Goal: Task Accomplishment & Management: Manage account settings

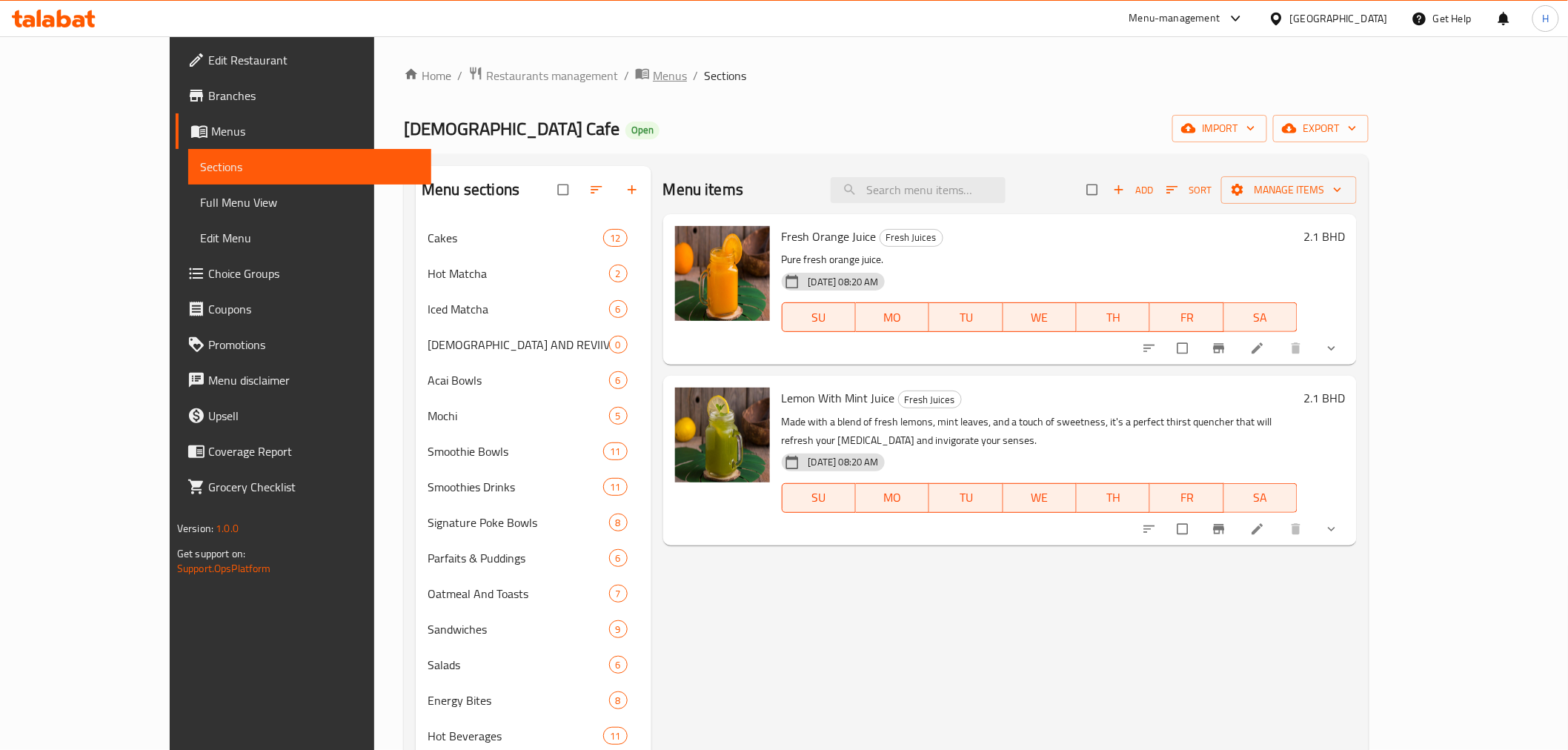
click at [653, 80] on span "Menus" at bounding box center [669, 76] width 34 height 18
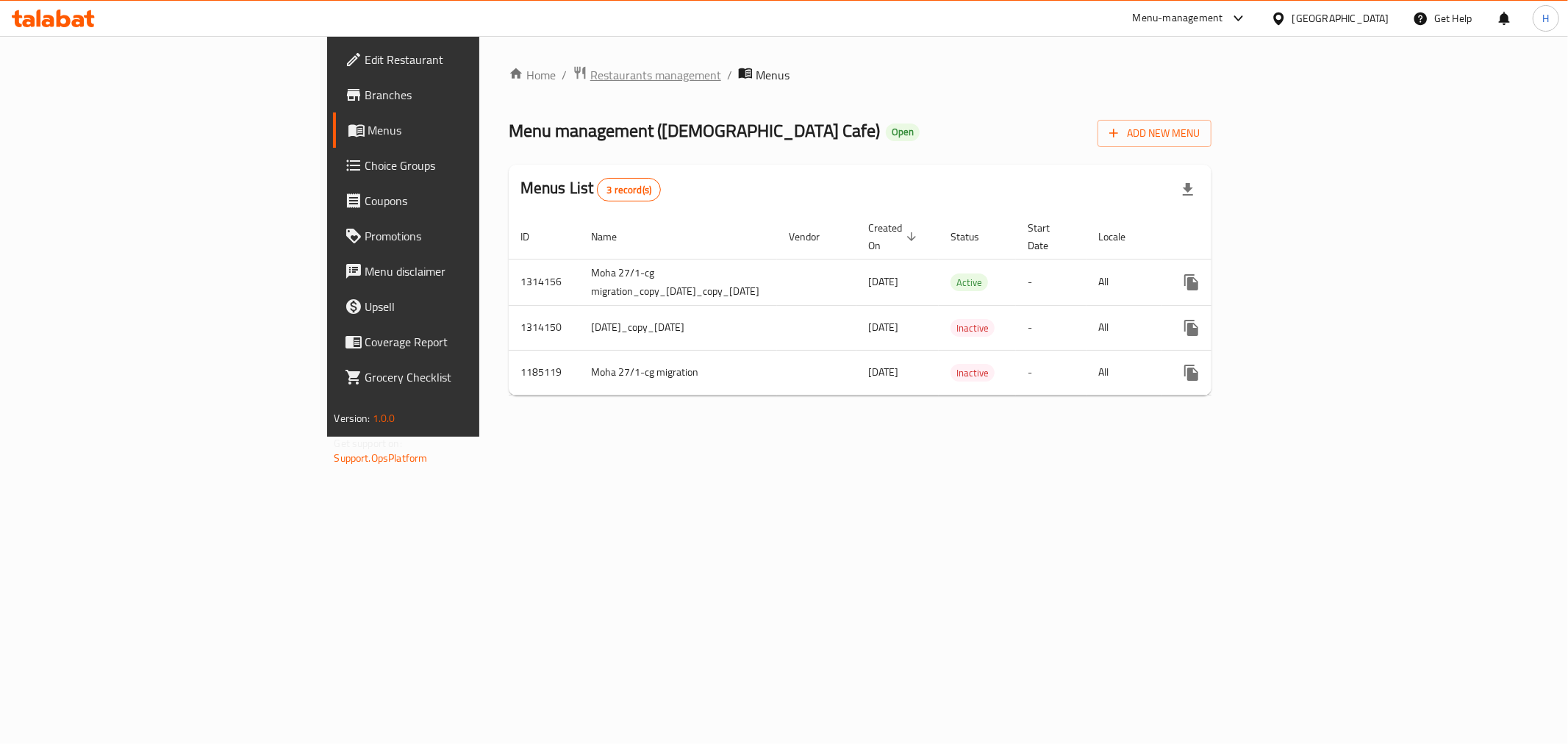
click at [590, 79] on span "Restaurants management" at bounding box center [655, 75] width 131 height 18
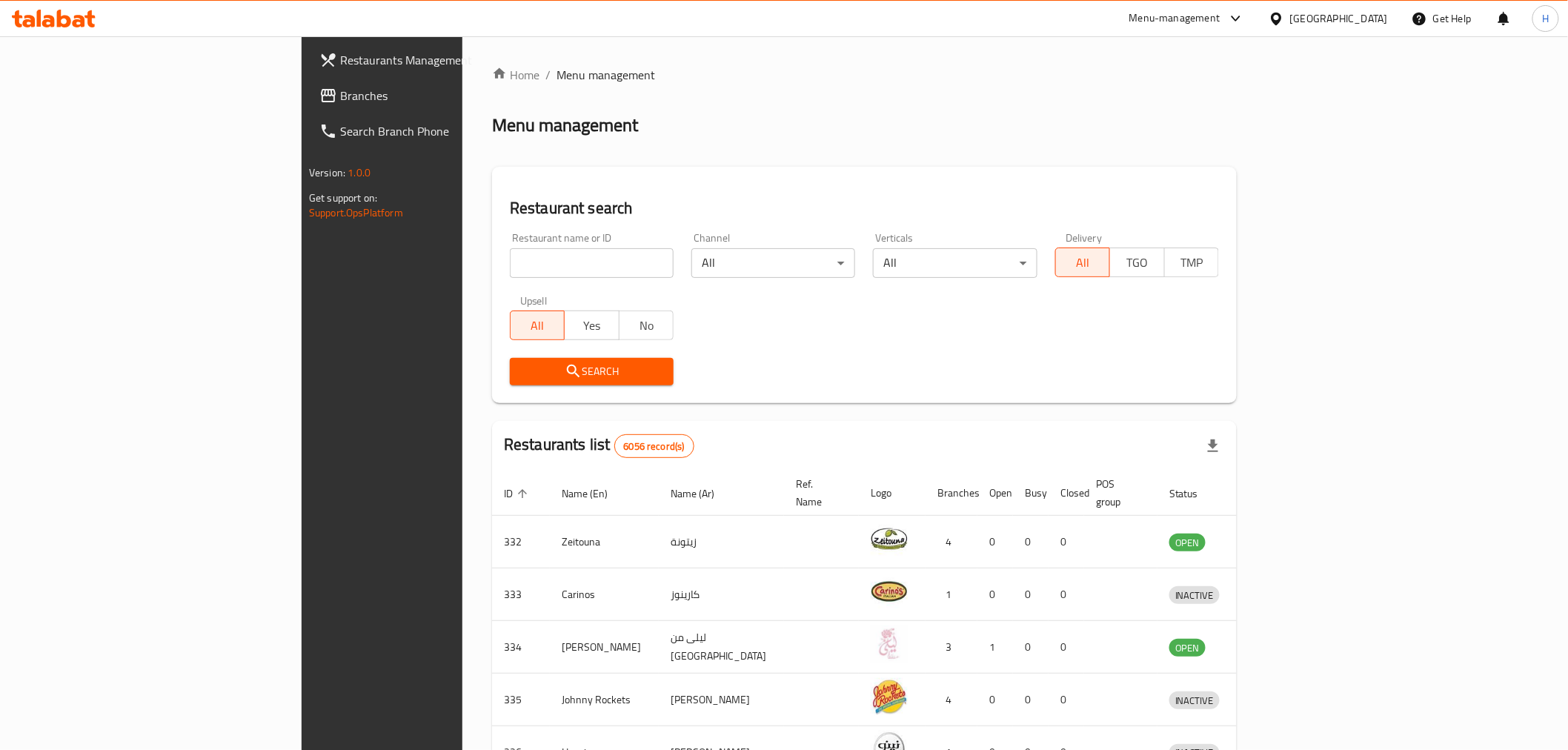
click at [510, 259] on input "search" at bounding box center [592, 263] width 164 height 30
type input "crumbles"
click button "Search" at bounding box center [592, 371] width 164 height 28
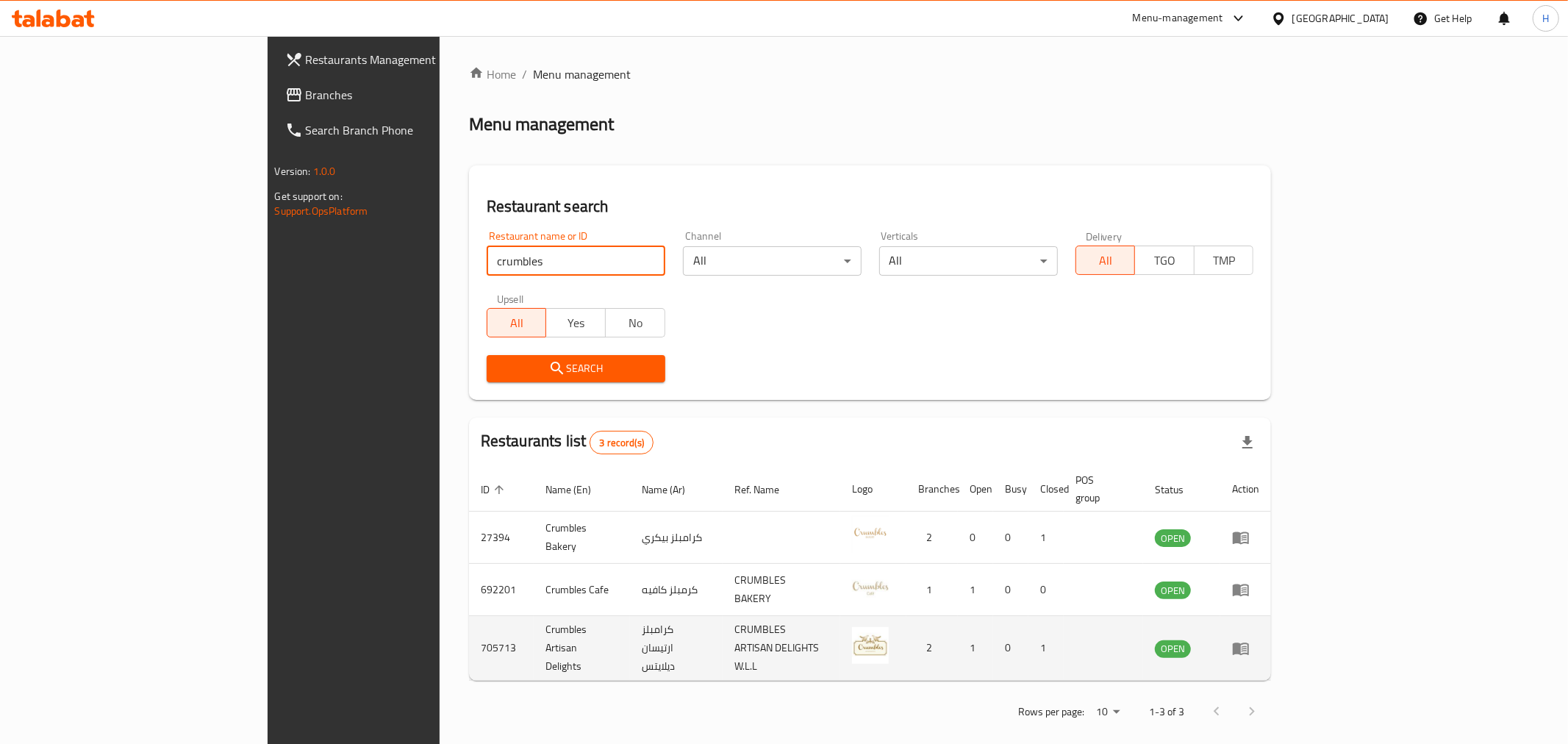
click at [1249, 642] on icon "enhanced table" at bounding box center [1240, 649] width 16 height 13
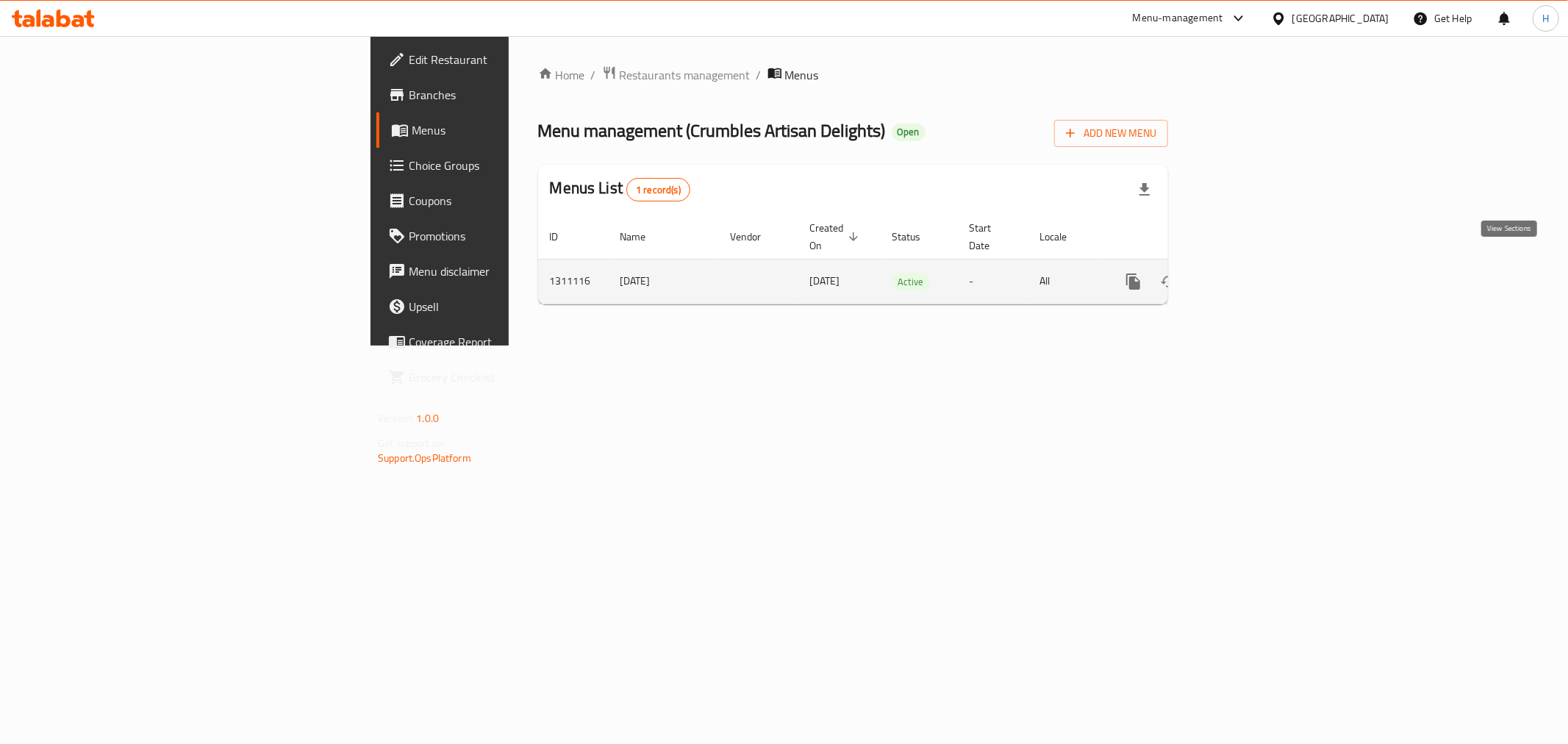
click at [1248, 273] on icon "enhanced table" at bounding box center [1239, 282] width 18 height 18
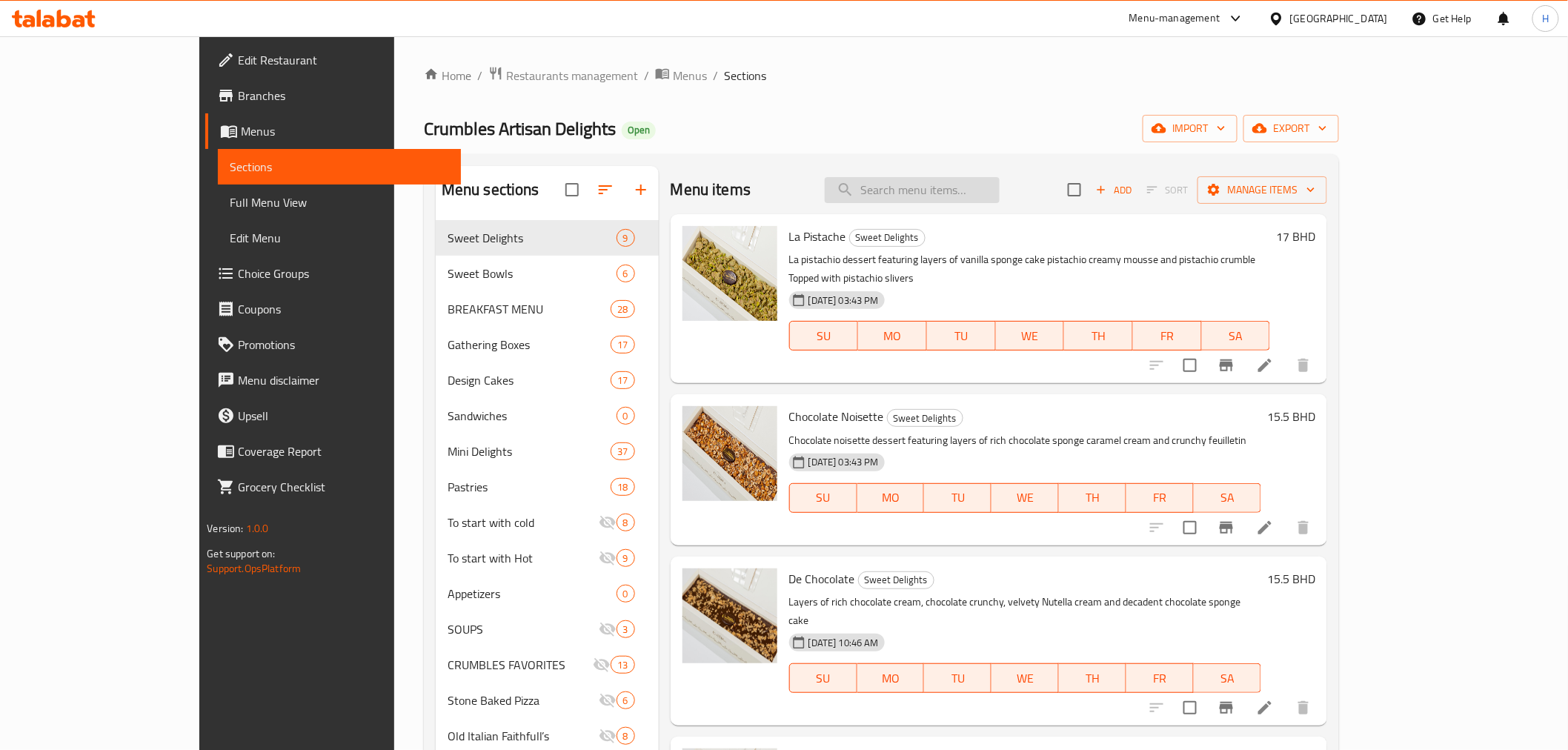
click at [988, 191] on input "search" at bounding box center [912, 190] width 175 height 26
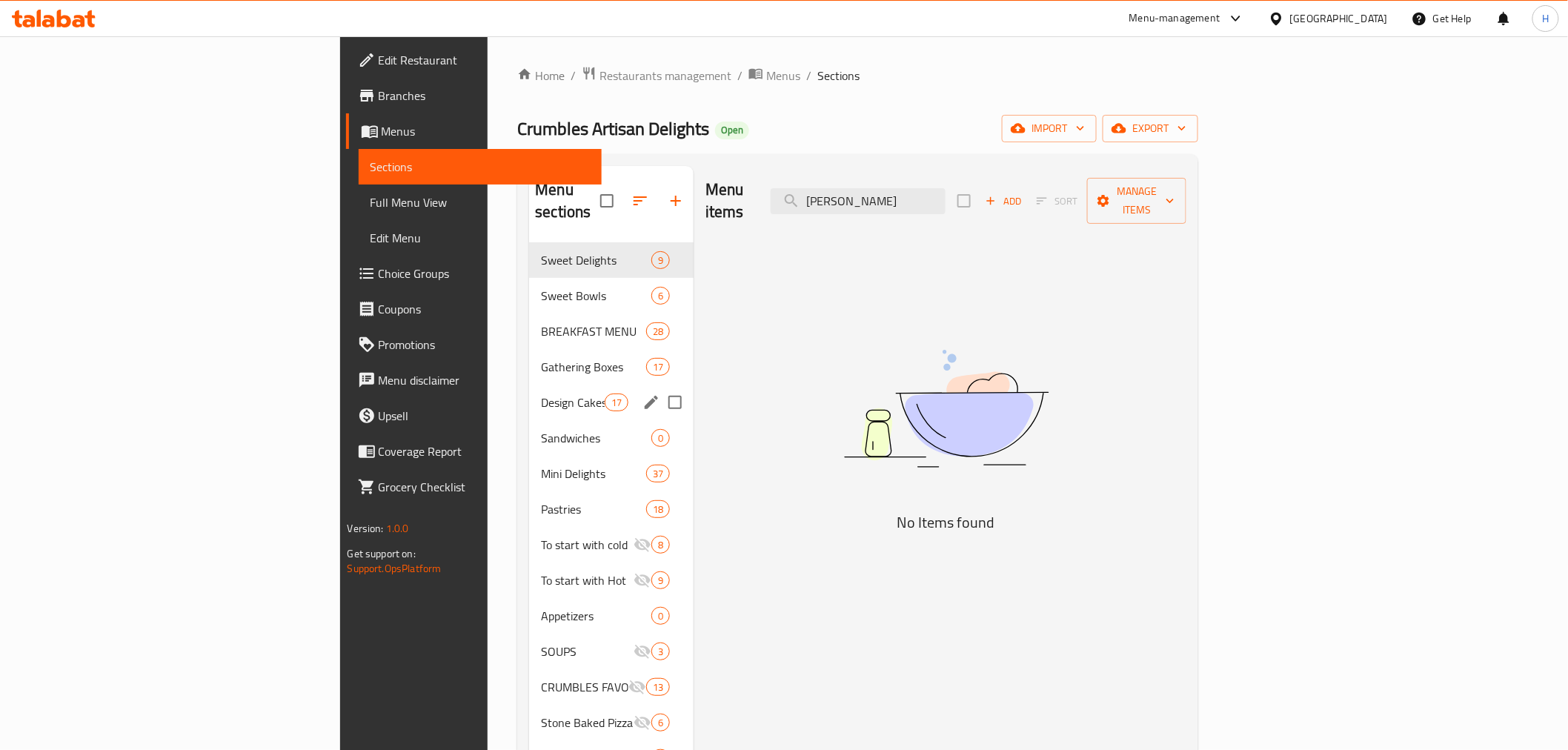
type input "[PERSON_NAME]"
click at [541, 358] on span "Gathering Boxes" at bounding box center [572, 367] width 63 height 18
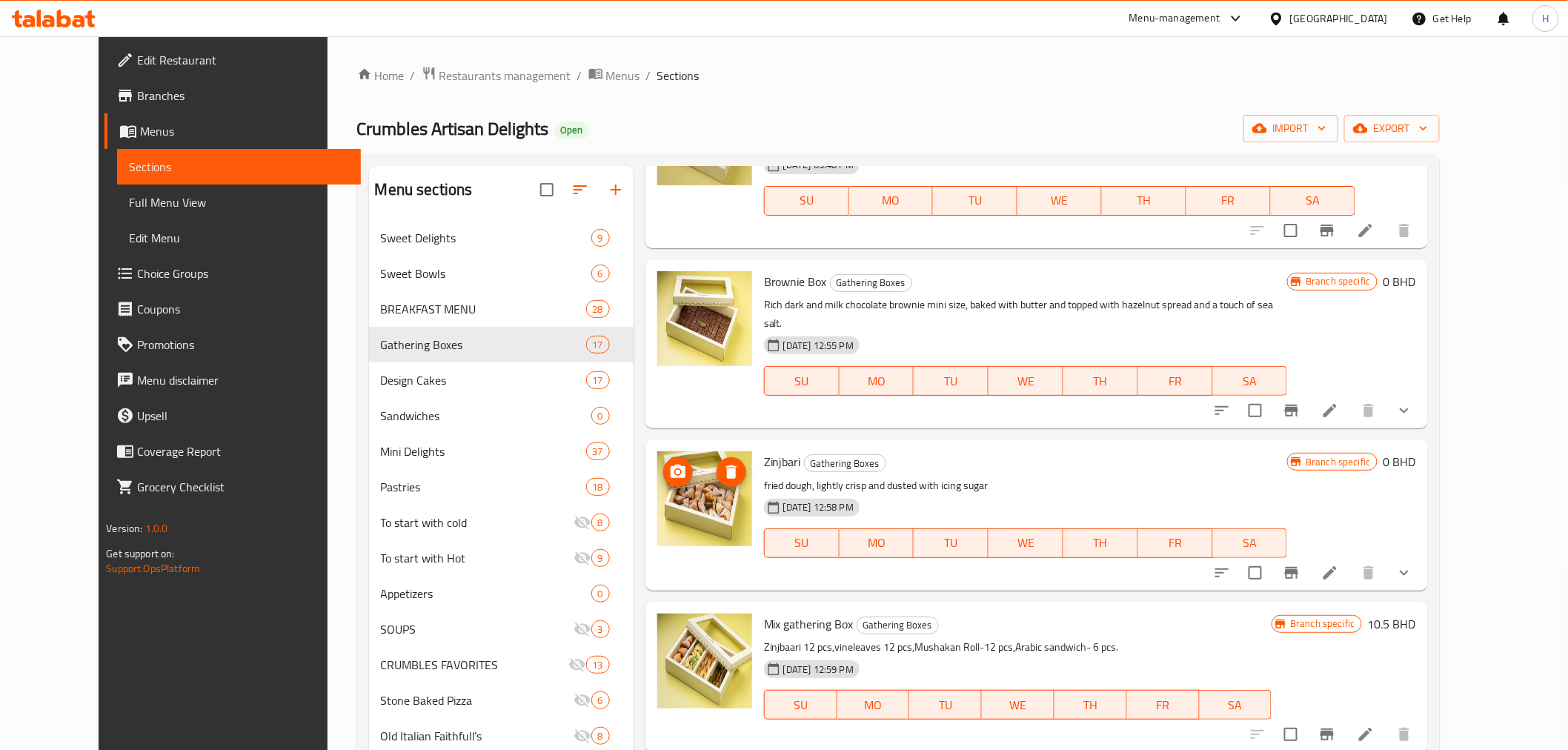
scroll to position [329, 0]
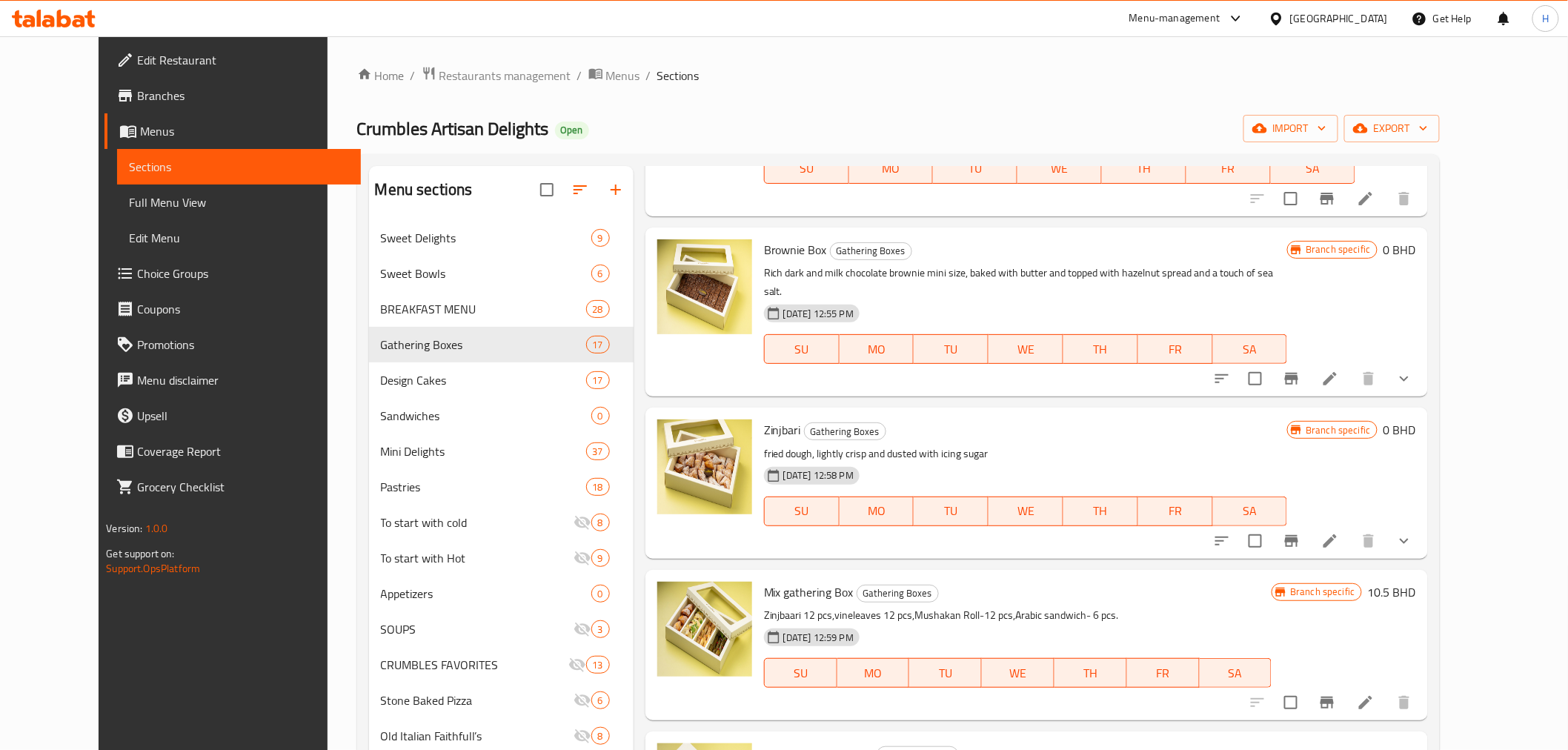
click at [1413, 370] on icon "show more" at bounding box center [1404, 379] width 18 height 18
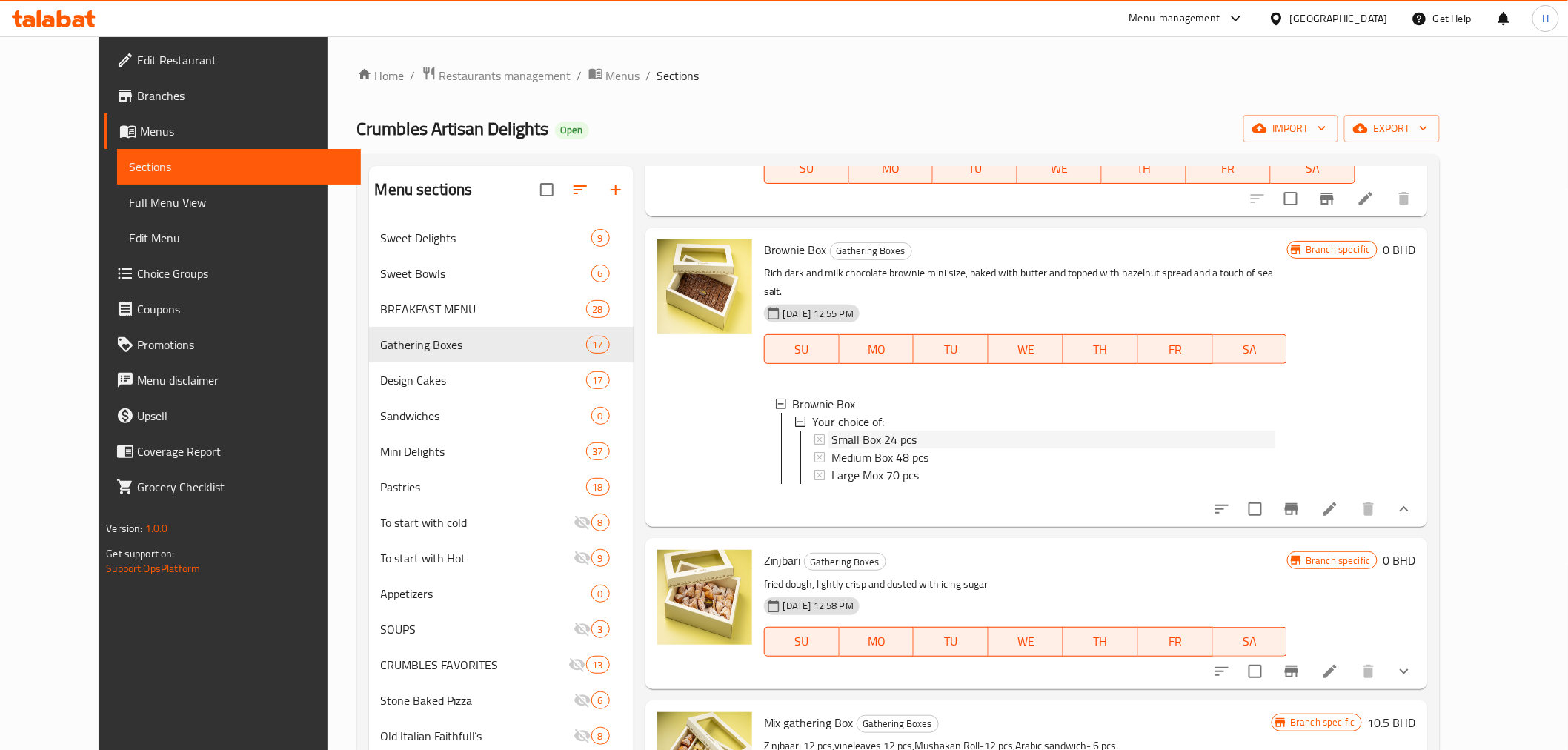
click at [845, 431] on span "Small Box 24 pcs" at bounding box center [874, 439] width 85 height 18
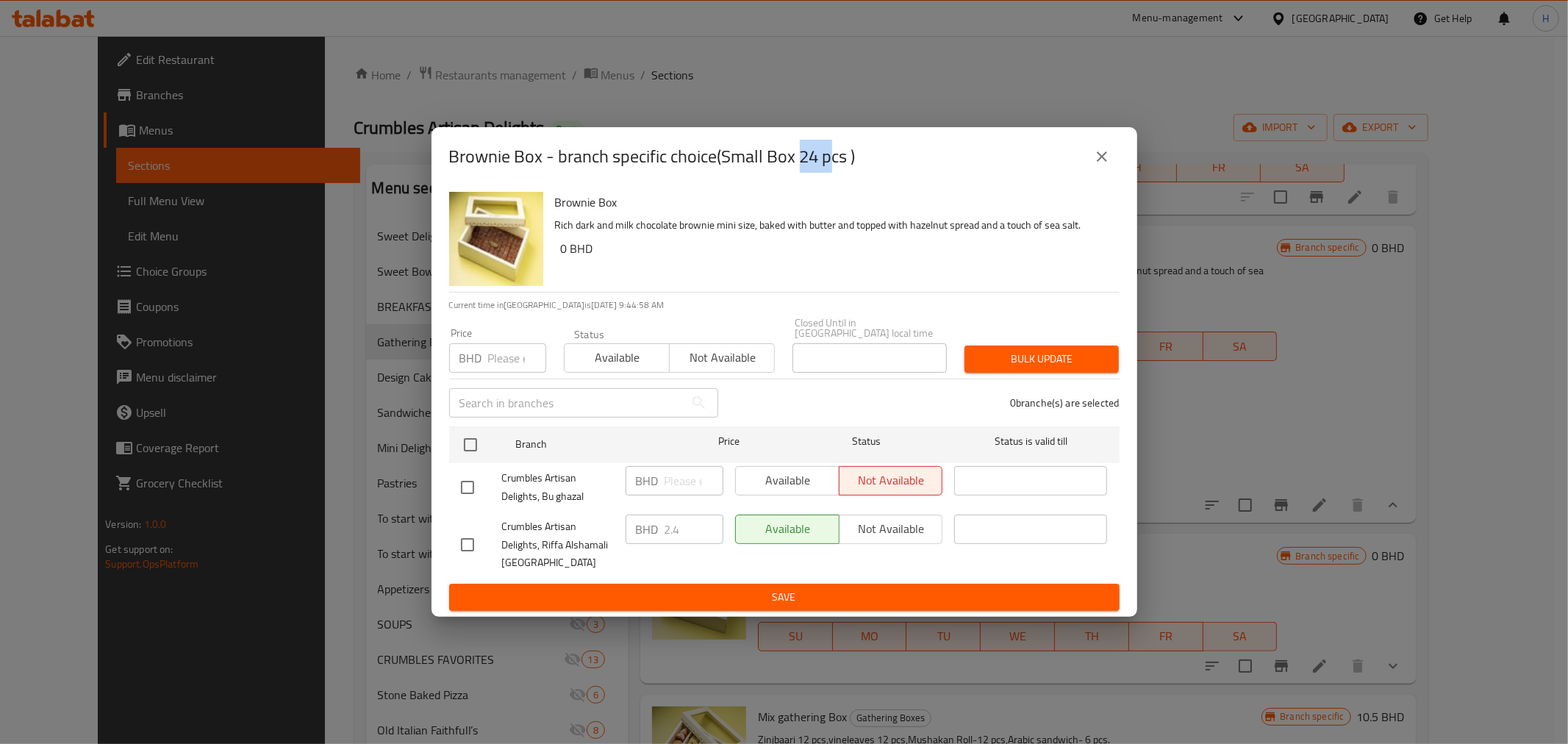
drag, startPoint x: 799, startPoint y: 163, endPoint x: 832, endPoint y: 163, distance: 33.0
click at [832, 163] on h2 "Brownie Box - branch specific choice(Small Box 24 pcs )" at bounding box center [652, 156] width 407 height 23
click at [471, 444] on input "checkbox" at bounding box center [470, 444] width 30 height 31
checkbox input "true"
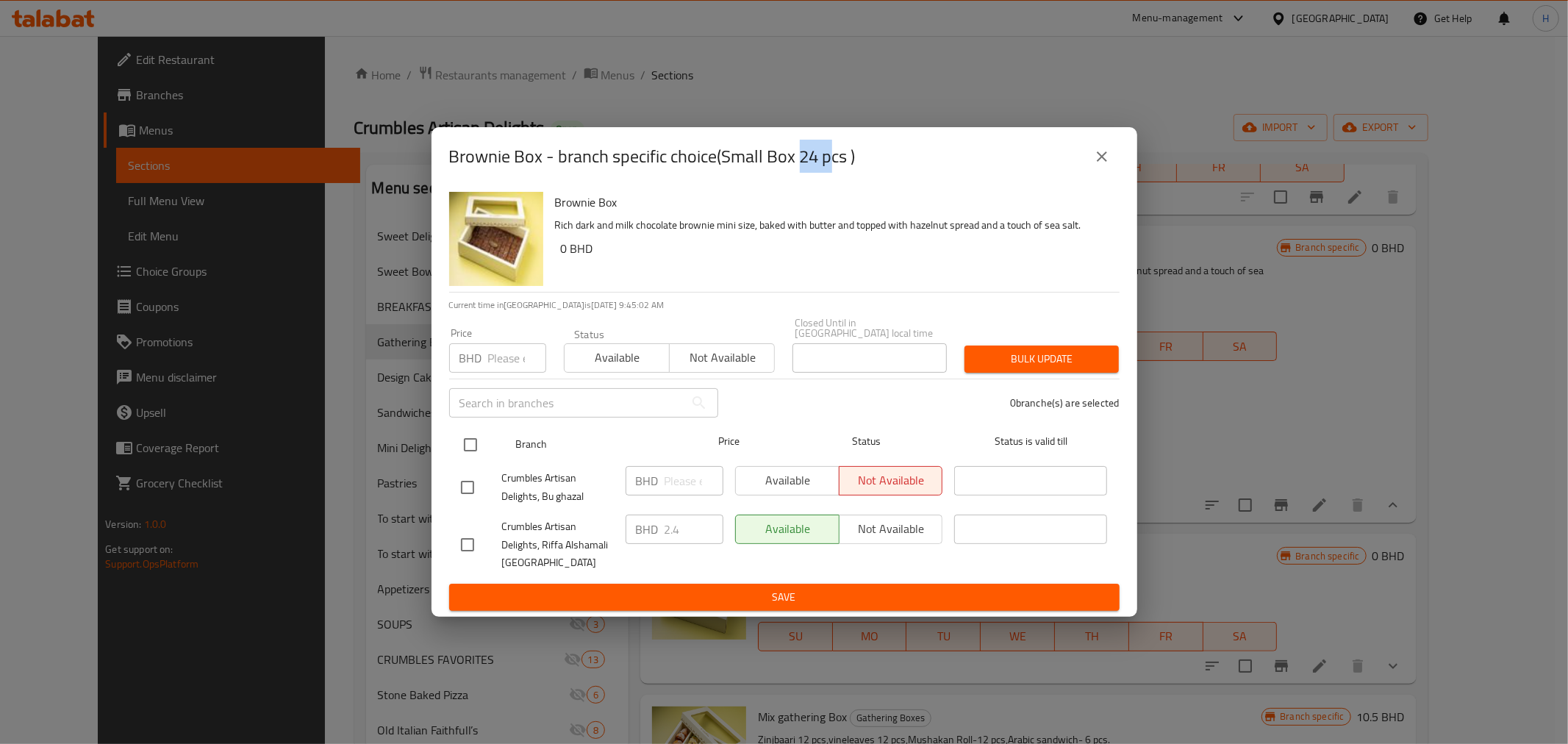
checkbox input "true"
click at [812, 158] on h2 "Brownie Box - branch specific choice(Small Box 24 pcs )" at bounding box center [652, 156] width 407 height 23
drag, startPoint x: 799, startPoint y: 165, endPoint x: 823, endPoint y: 164, distance: 24.0
click at [823, 164] on h2 "Brownie Box - branch specific choice(Small Box 24 pcs )" at bounding box center [652, 156] width 407 height 23
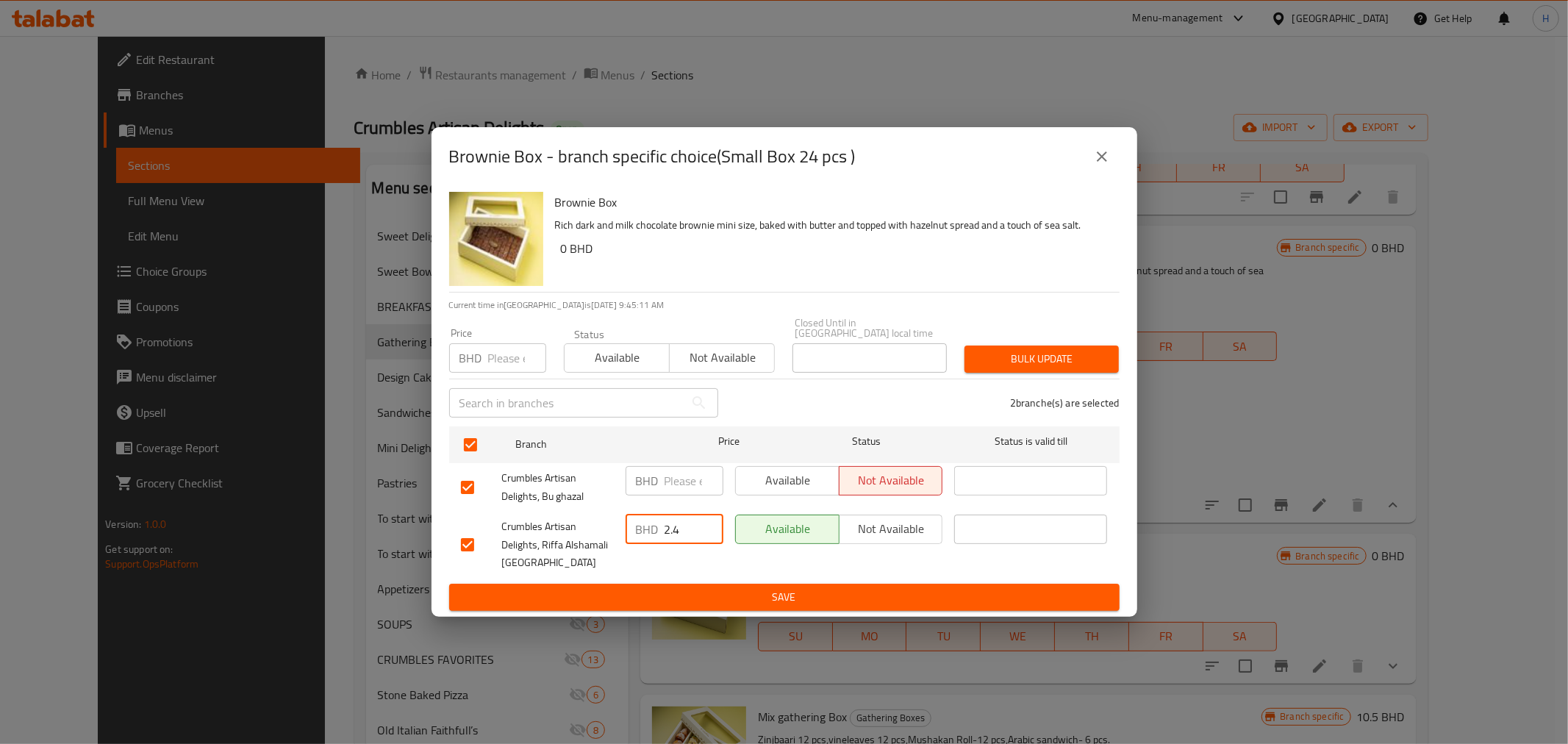
drag, startPoint x: 682, startPoint y: 525, endPoint x: 619, endPoint y: 525, distance: 63.0
click at [619, 525] on div "BHD 2.4 ​" at bounding box center [674, 545] width 109 height 73
type input "4.4"
click at [659, 468] on div "BHD ​" at bounding box center [674, 481] width 98 height 30
type input "4.4"
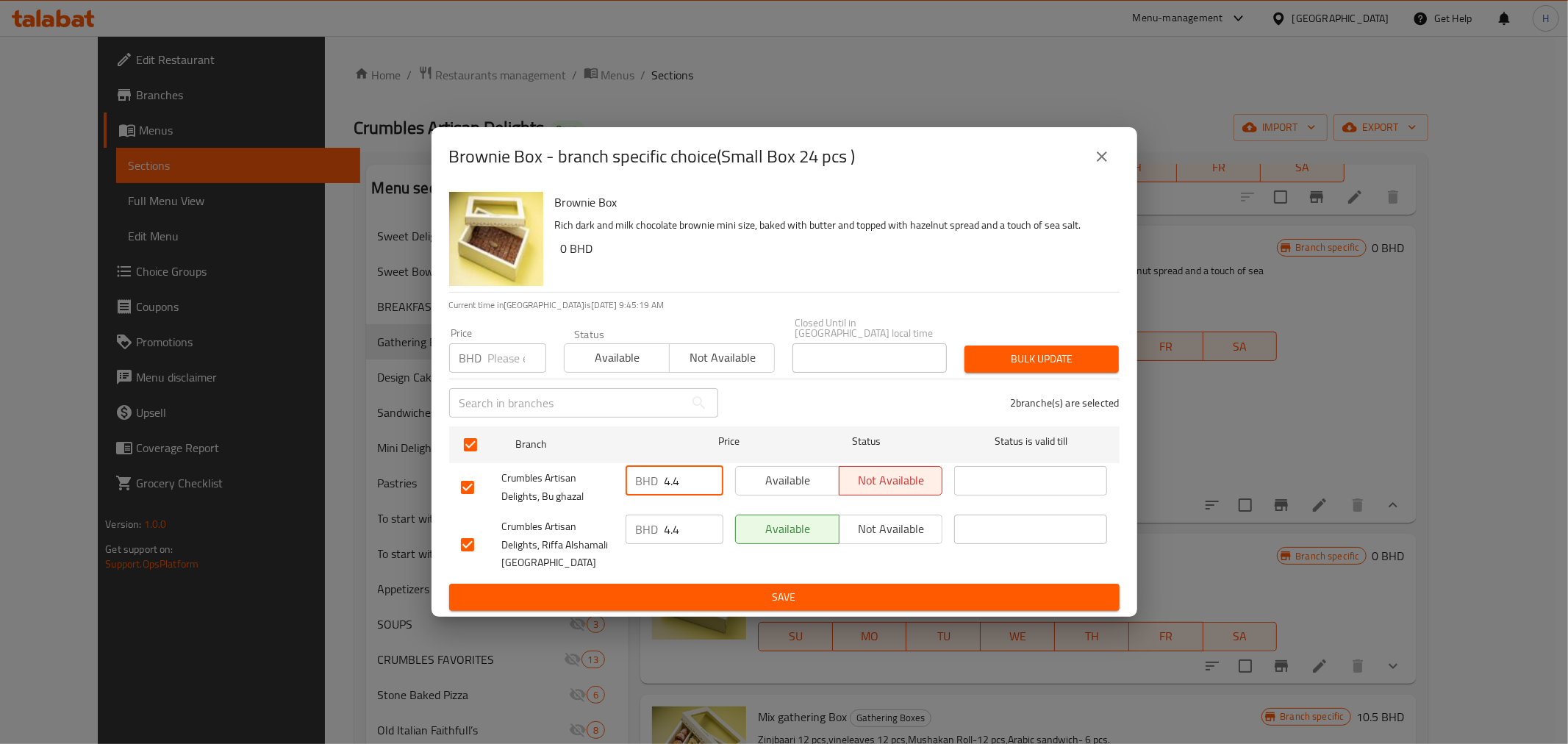
click at [658, 592] on span "Save" at bounding box center [784, 597] width 647 height 18
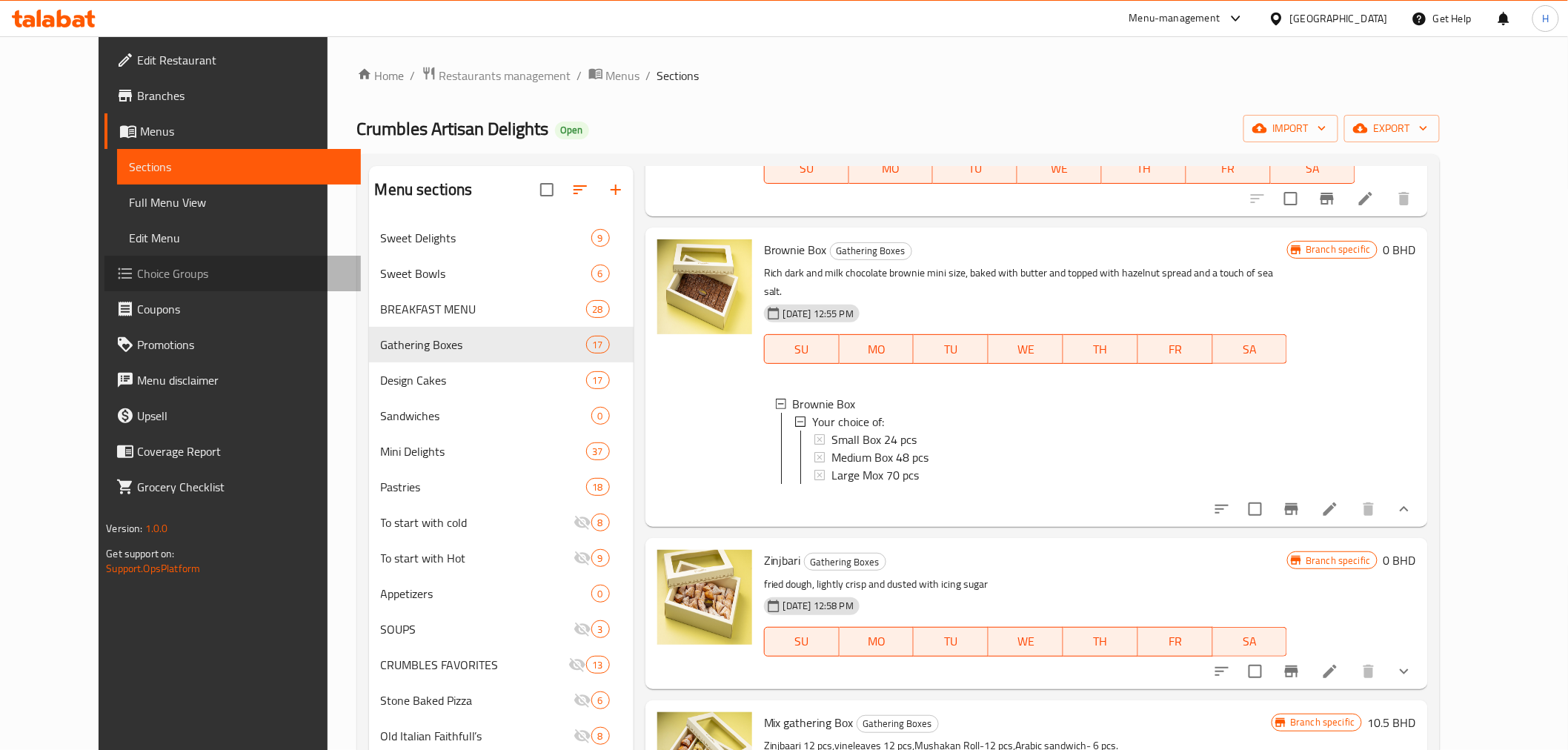
click at [137, 265] on span "Choice Groups" at bounding box center [243, 274] width 211 height 18
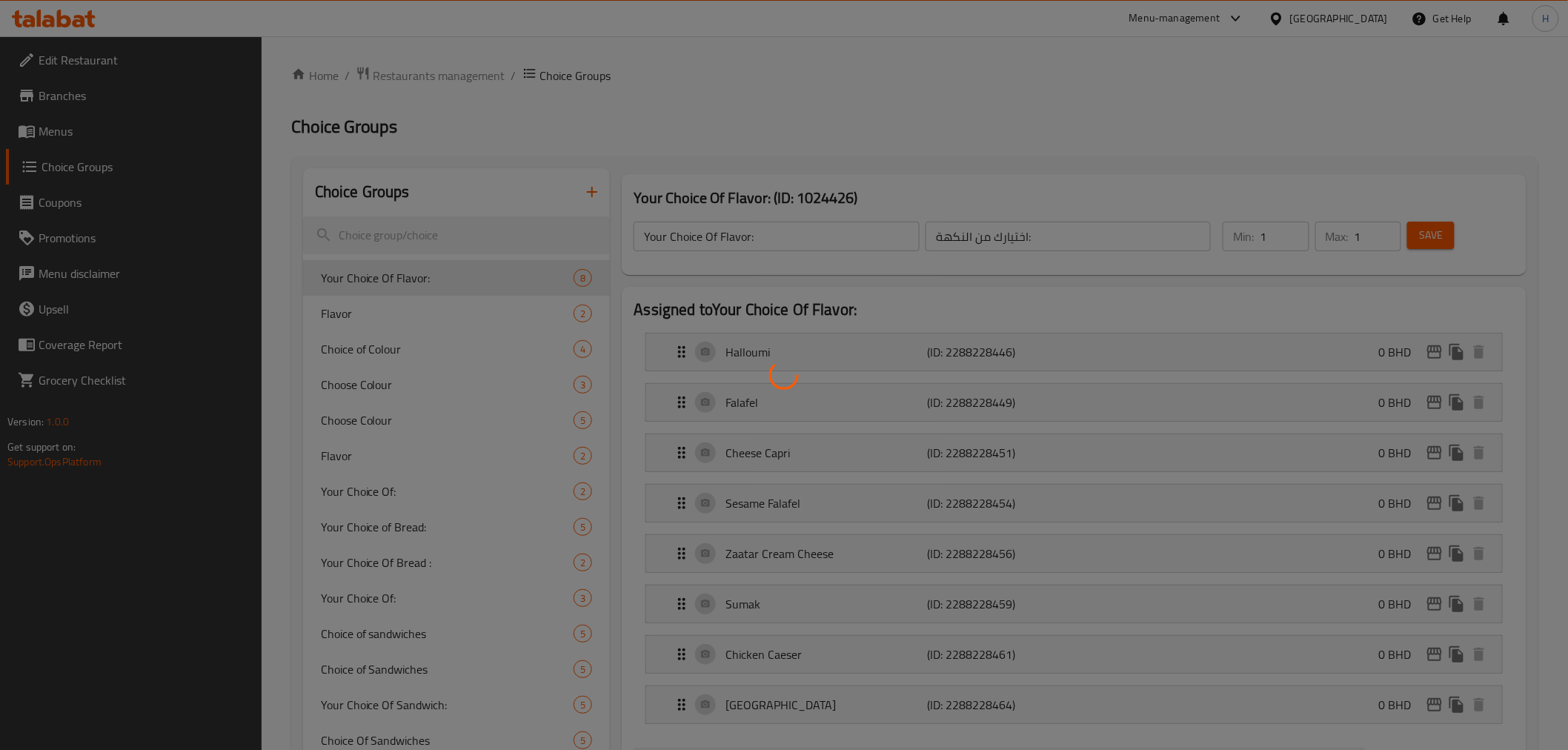
click at [364, 233] on div at bounding box center [784, 375] width 1568 height 750
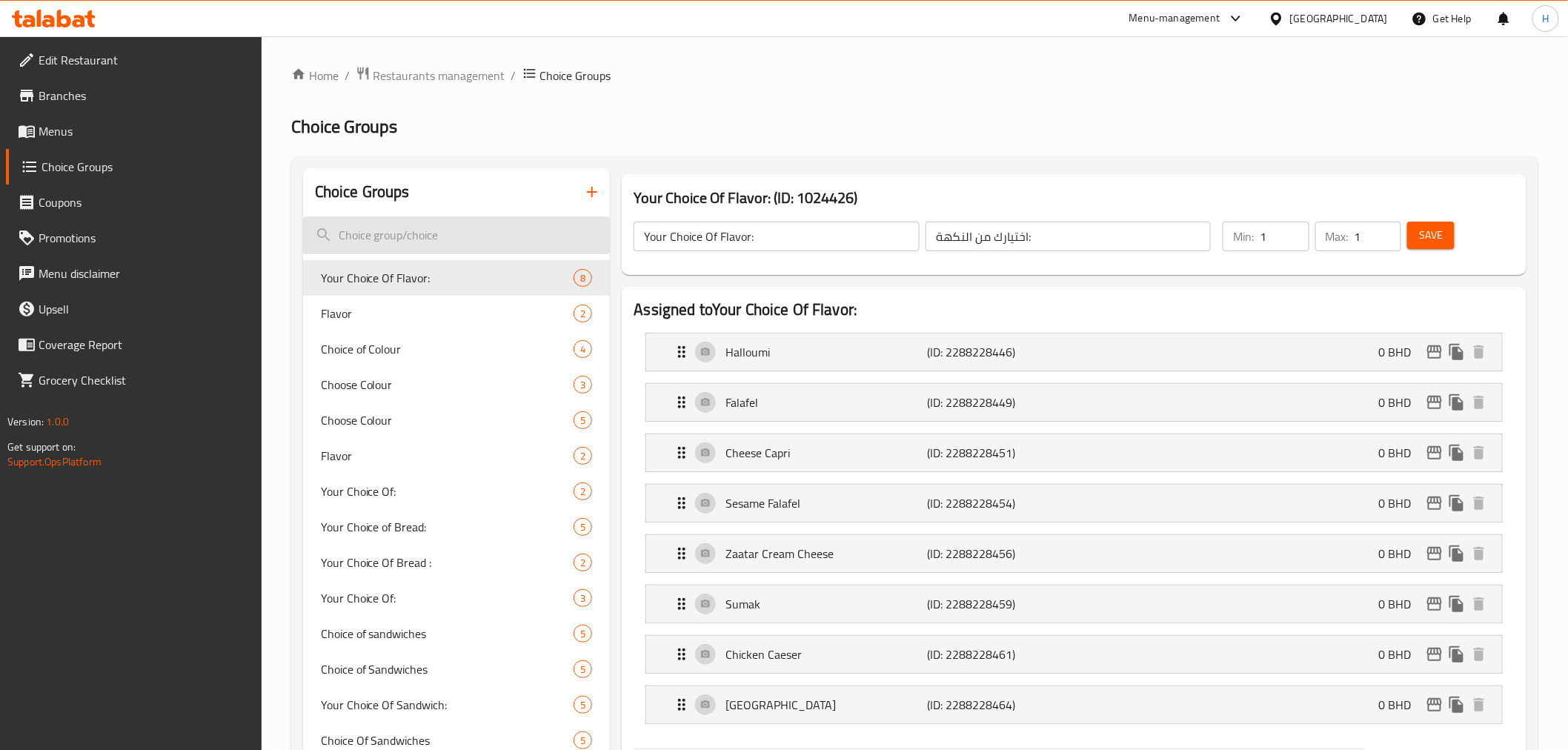
click at [400, 232] on input "search" at bounding box center [456, 235] width 307 height 38
type input "your choice"
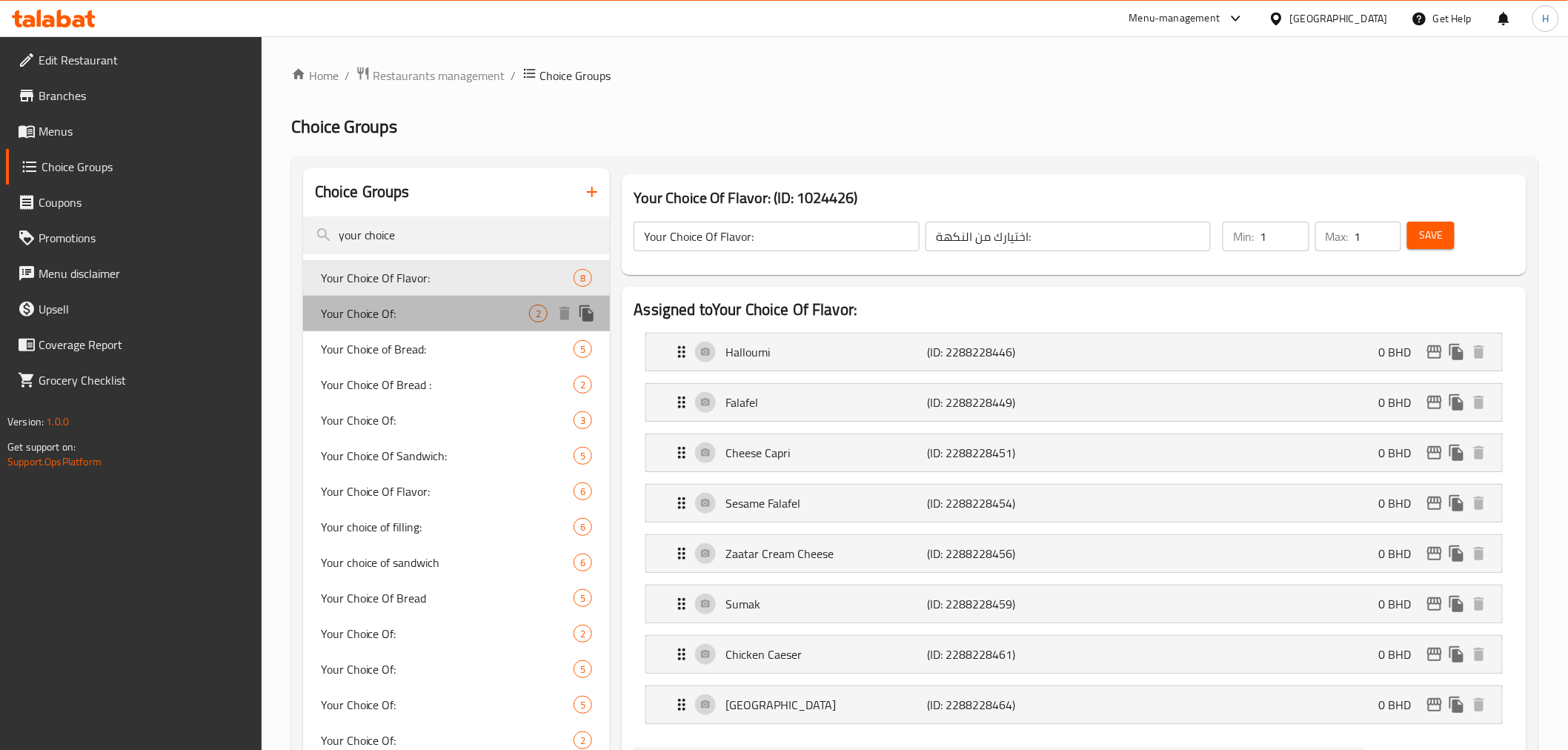
click at [358, 316] on span "Your Choice Of:" at bounding box center [425, 313] width 209 height 18
type input "Your Choice Of:"
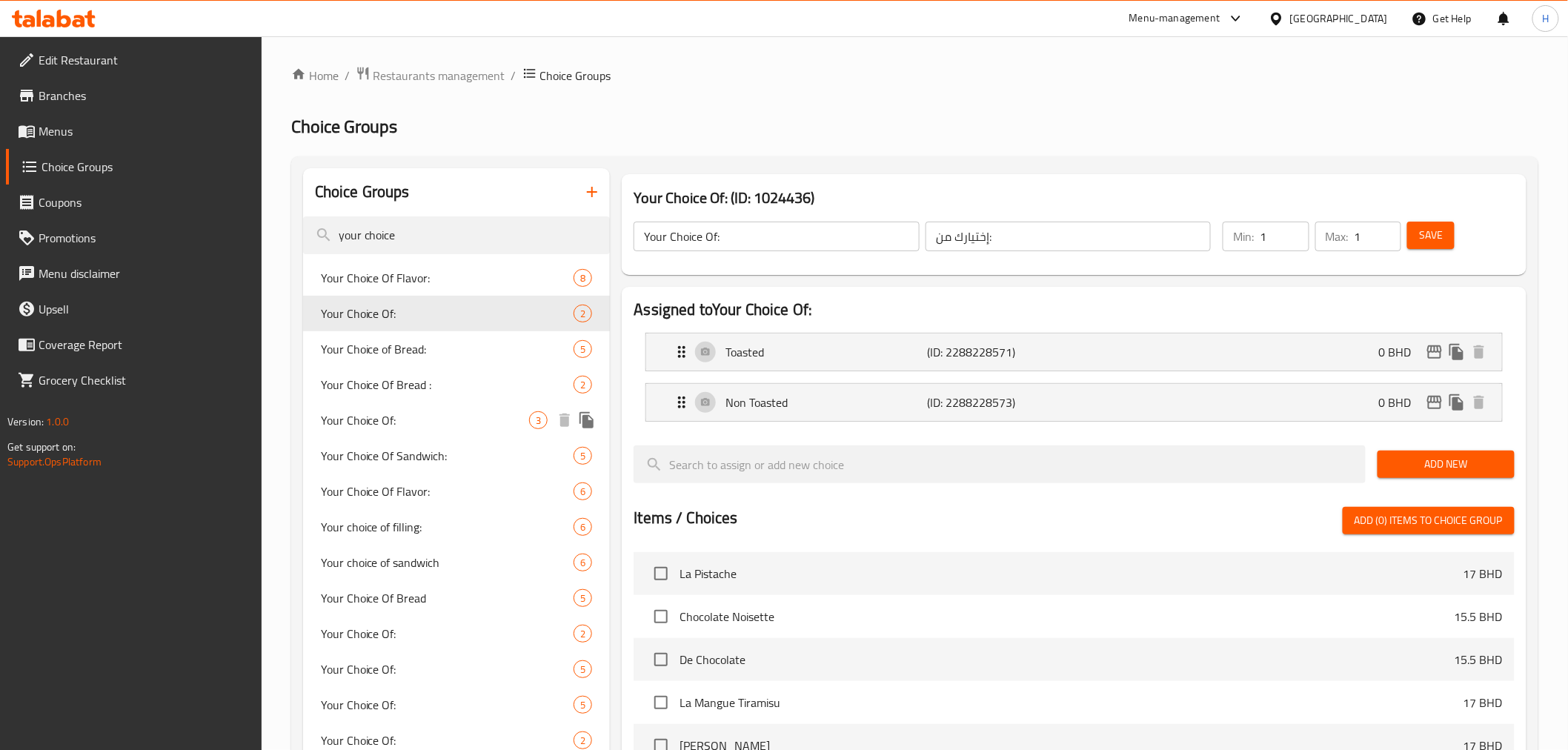
click at [369, 418] on span "Your Choice Of:" at bounding box center [425, 420] width 209 height 18
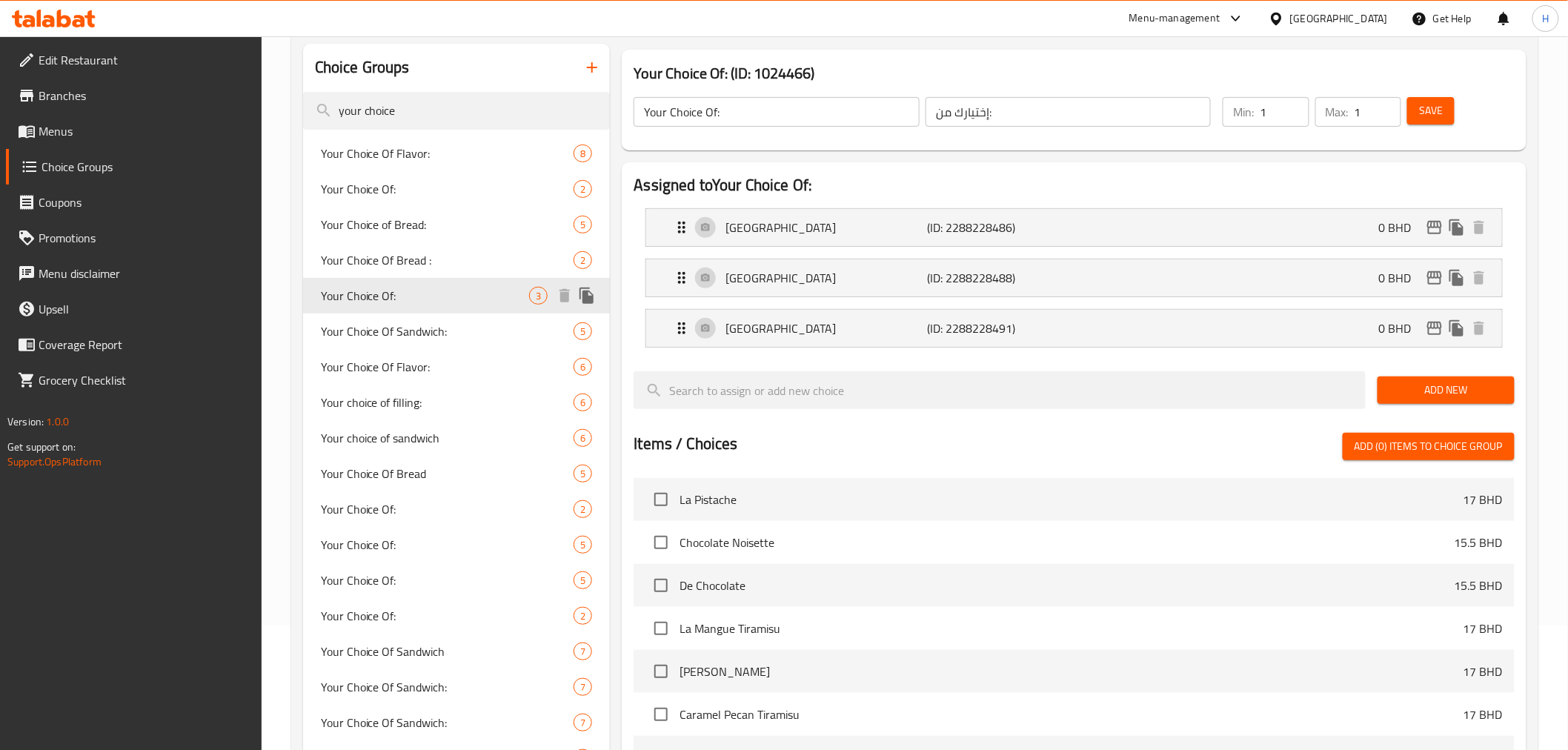
scroll to position [247, 0]
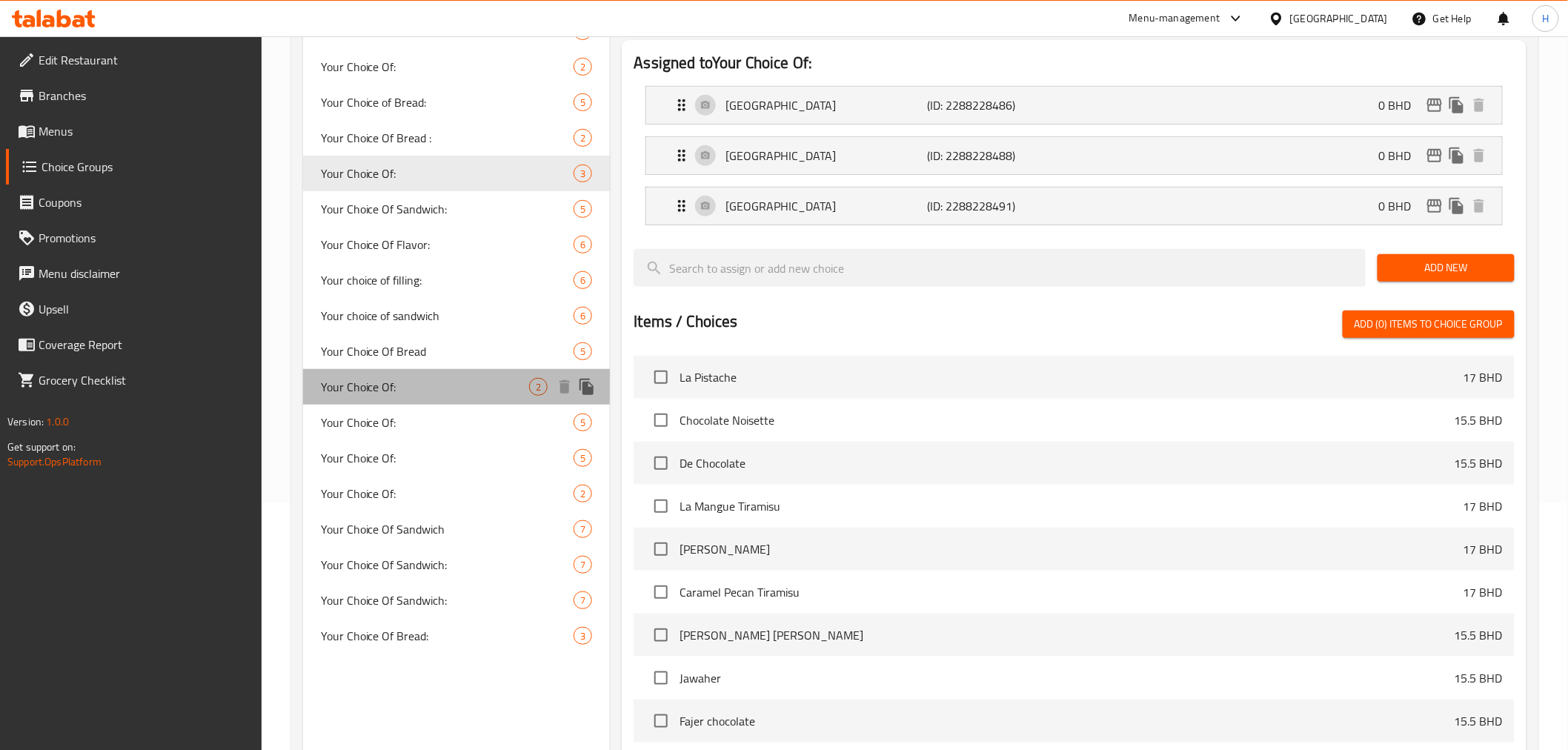
click at [371, 383] on span "Your Choice Of:" at bounding box center [425, 386] width 209 height 18
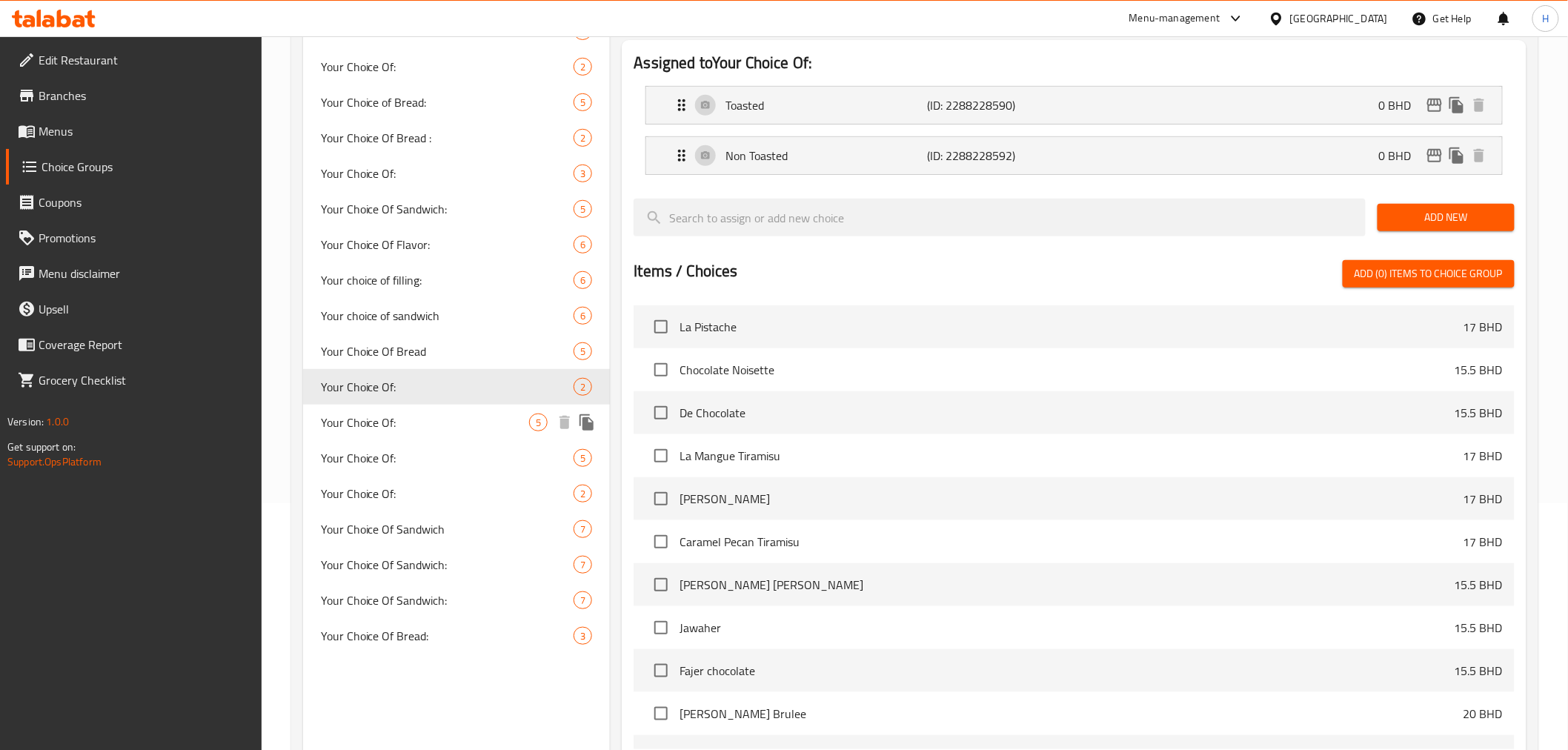
click at [368, 416] on span "Your Choice Of:" at bounding box center [425, 422] width 209 height 18
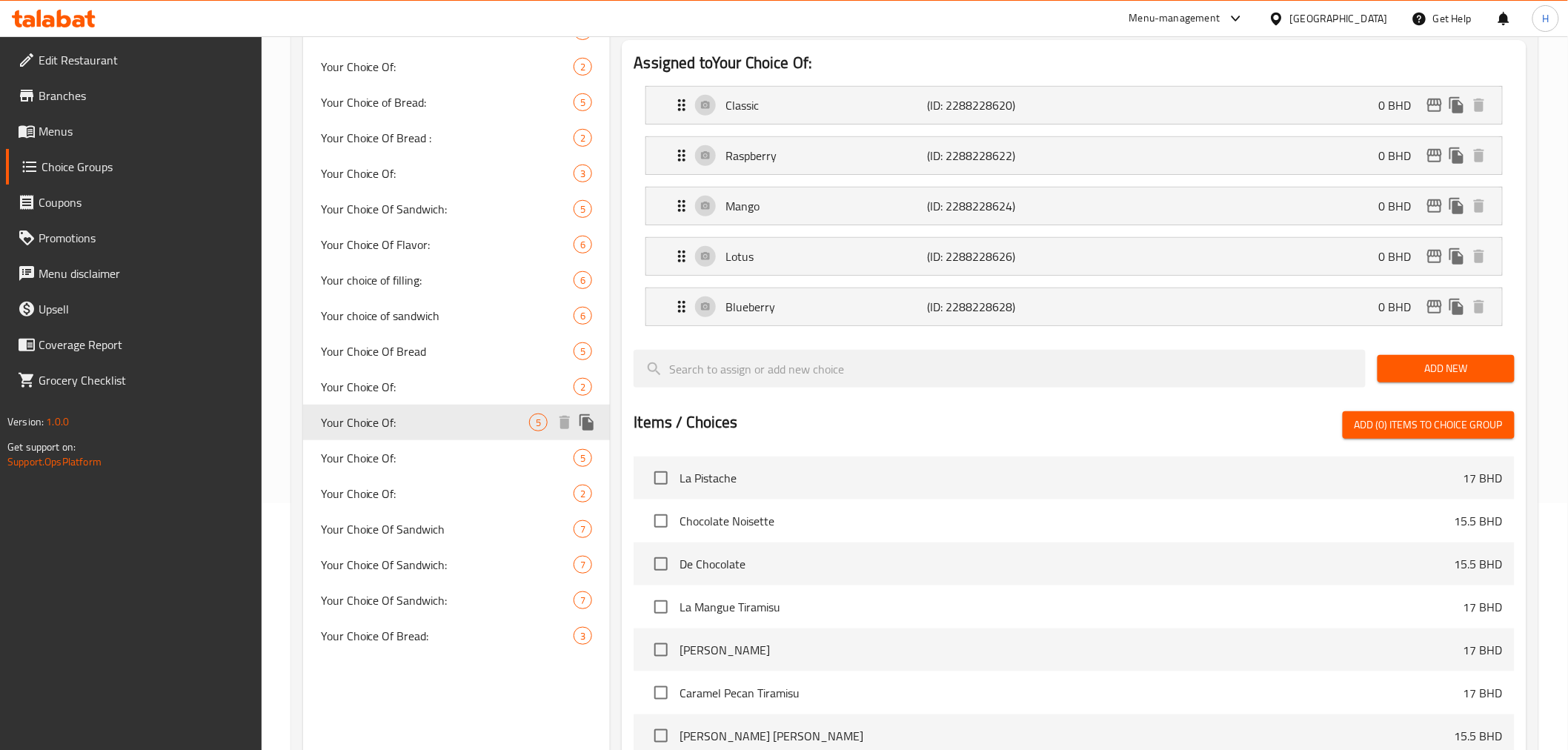
type input "إختيارك من:"
type input "0"
click at [368, 453] on span "Your Choice Of:" at bounding box center [425, 458] width 209 height 18
type input "3"
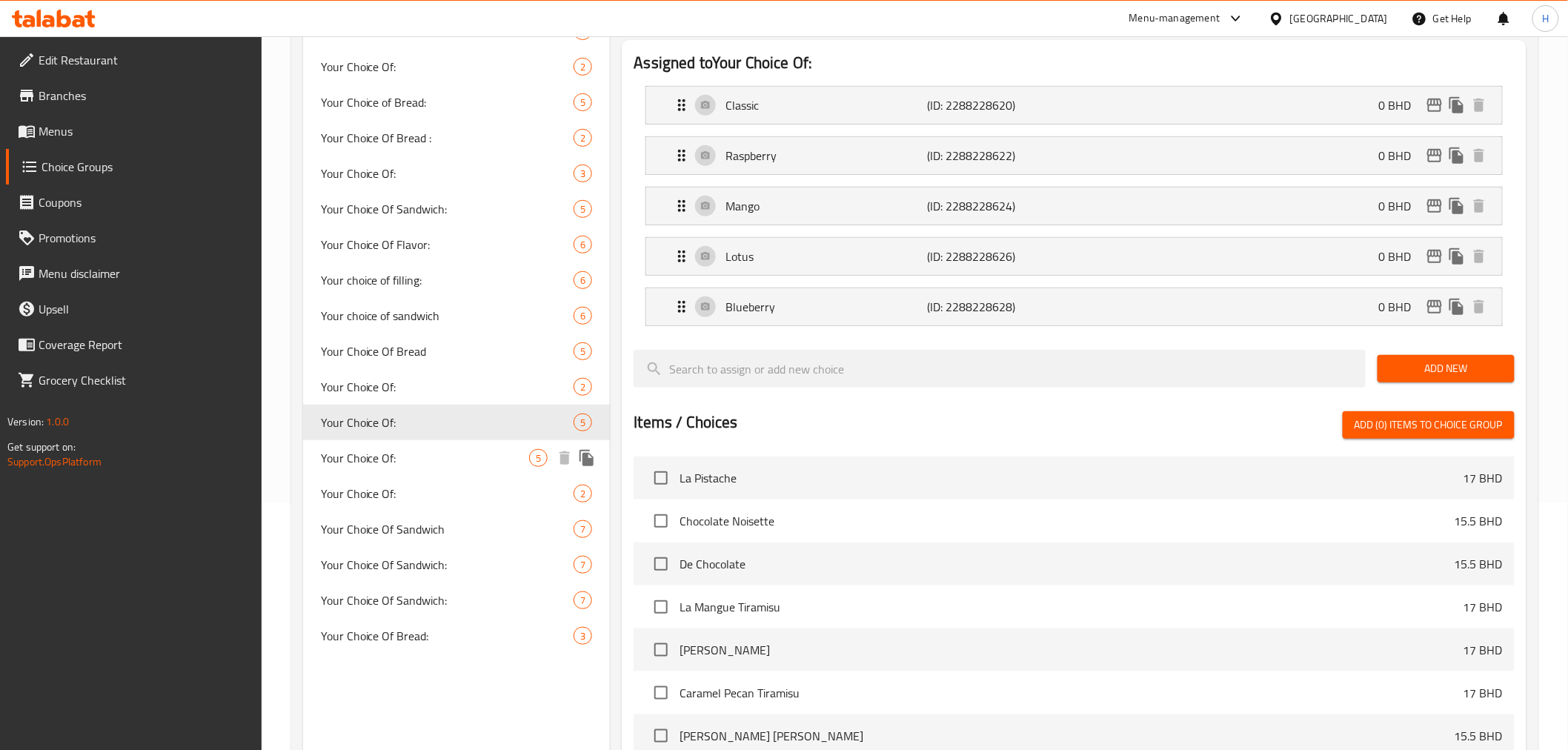
type input "3"
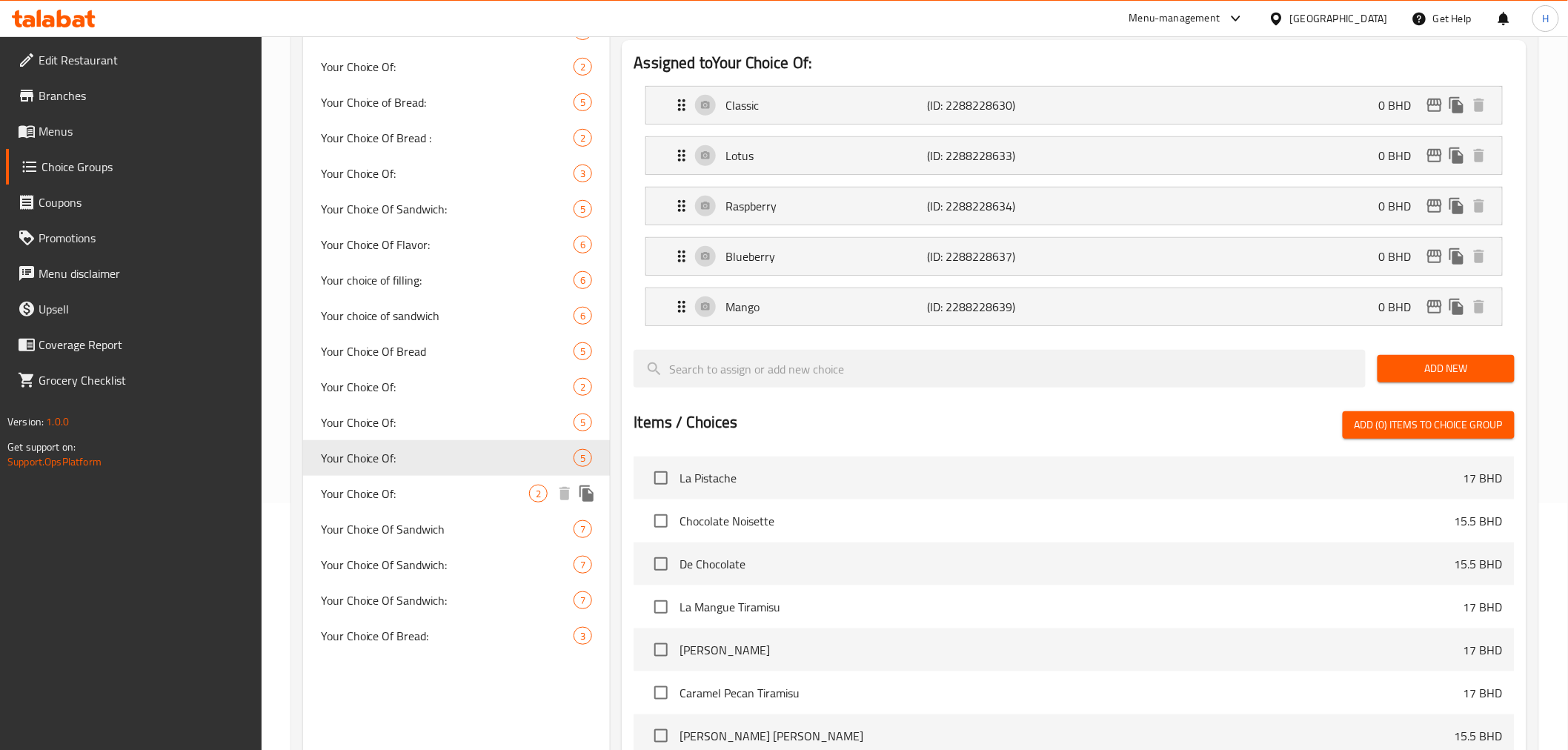
click at [367, 499] on span "Your Choice Of:" at bounding box center [425, 494] width 209 height 18
type input "اختيارك من:"
type input "1"
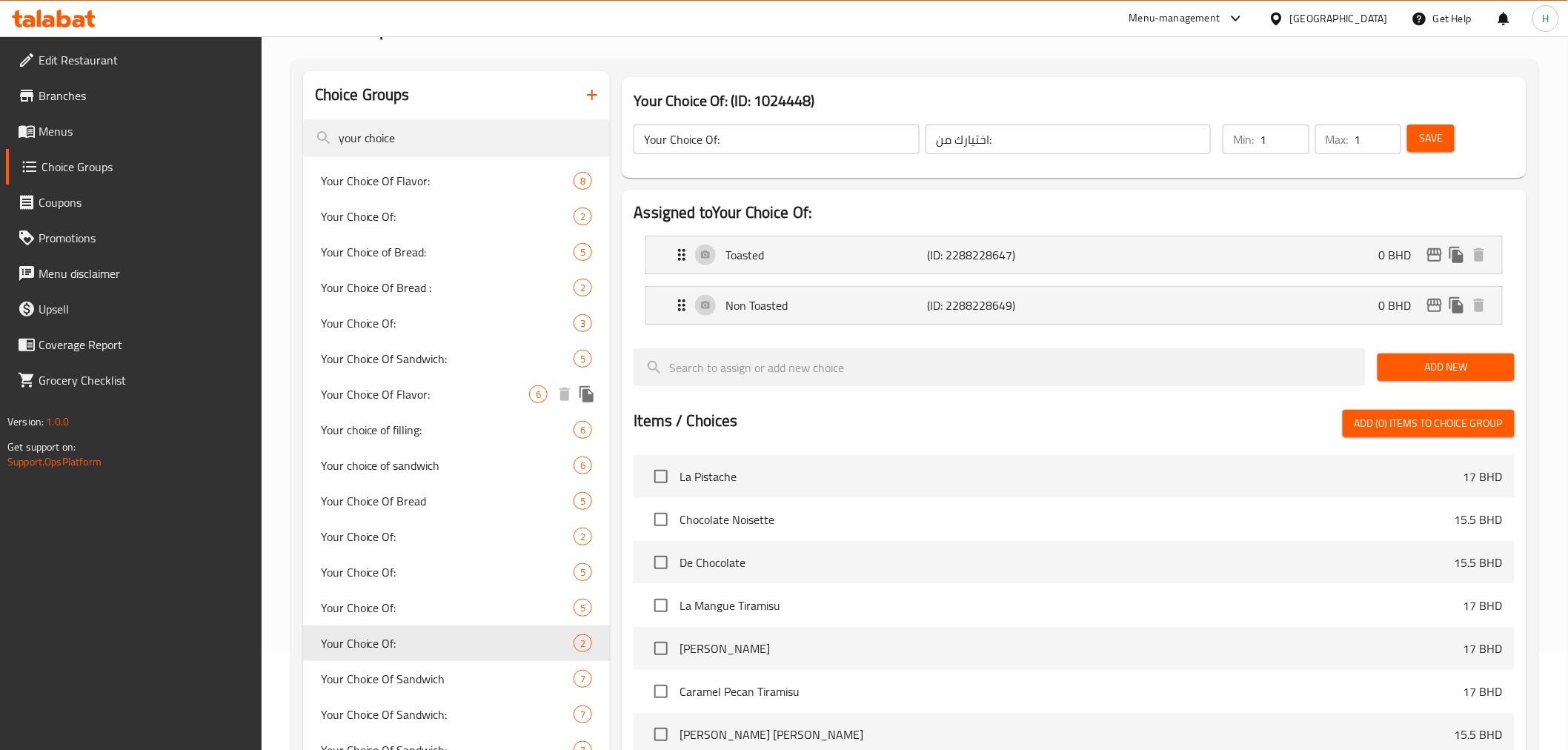
scroll to position [82, 0]
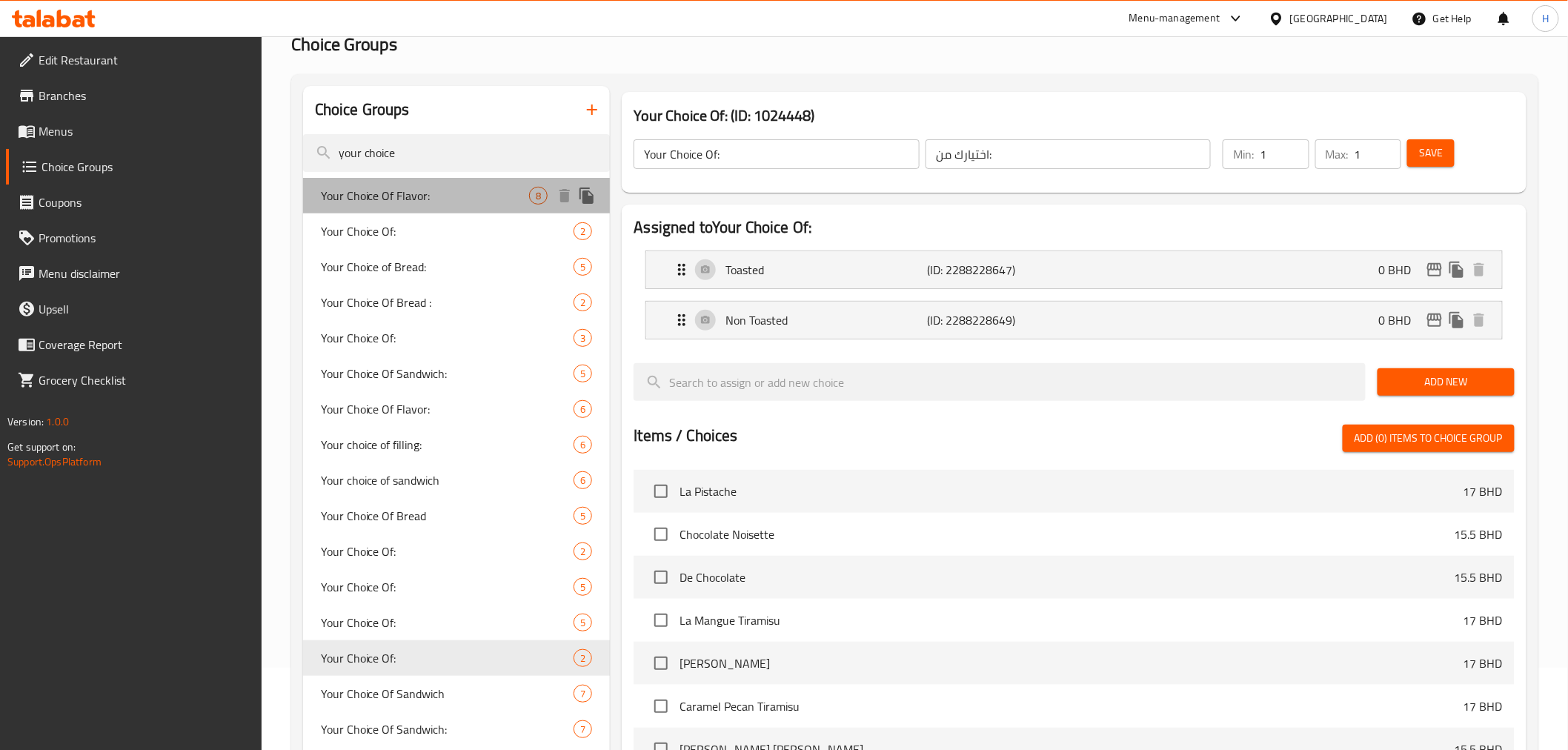
click at [352, 203] on span "Your Choice Of Flavor:" at bounding box center [425, 196] width 209 height 18
type input "Your Choice Of Flavor:"
type input "اختيارك من النكهة:"
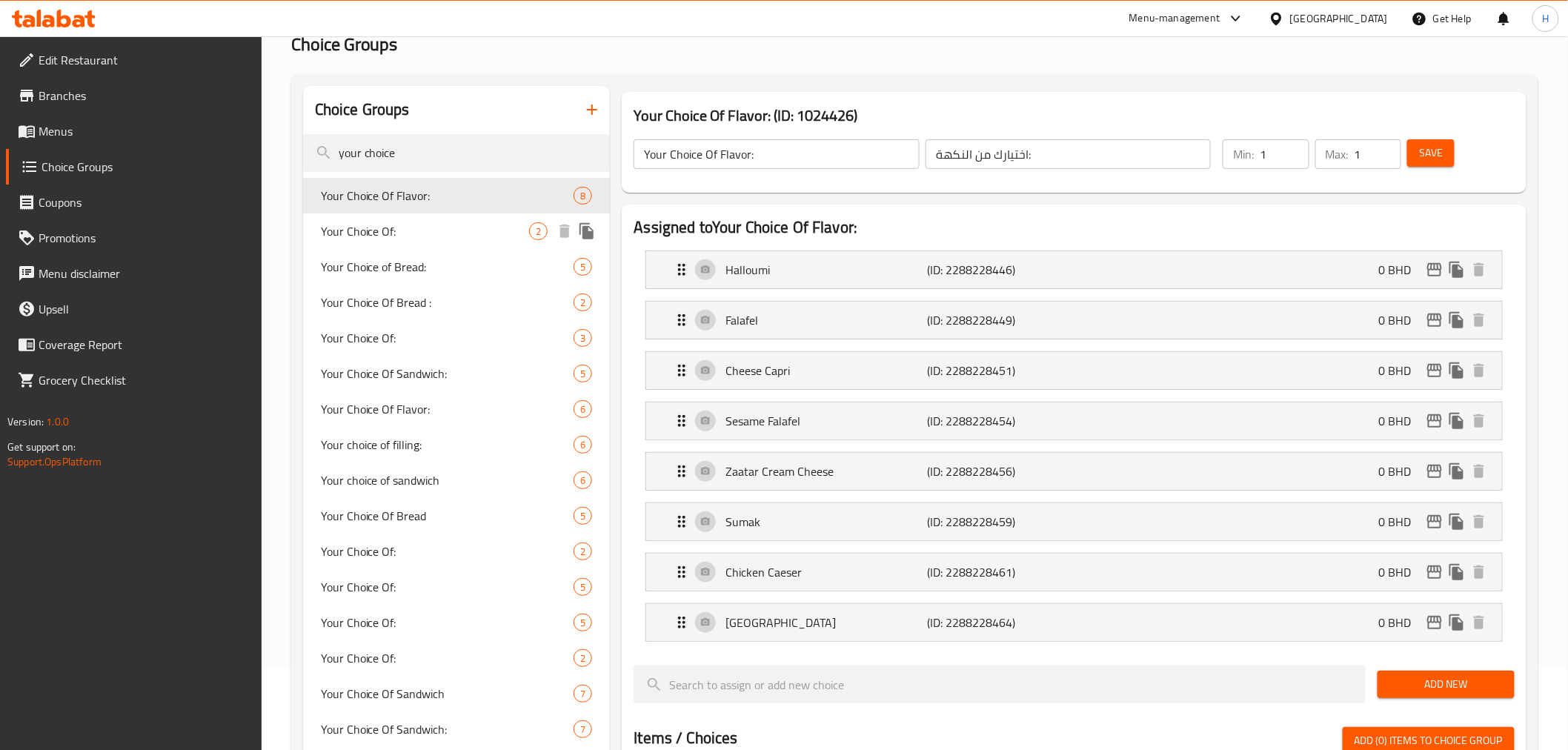
click at [352, 234] on span "Your Choice Of:" at bounding box center [425, 231] width 209 height 18
type input "Your Choice Of:"
type input "إختيارك من:"
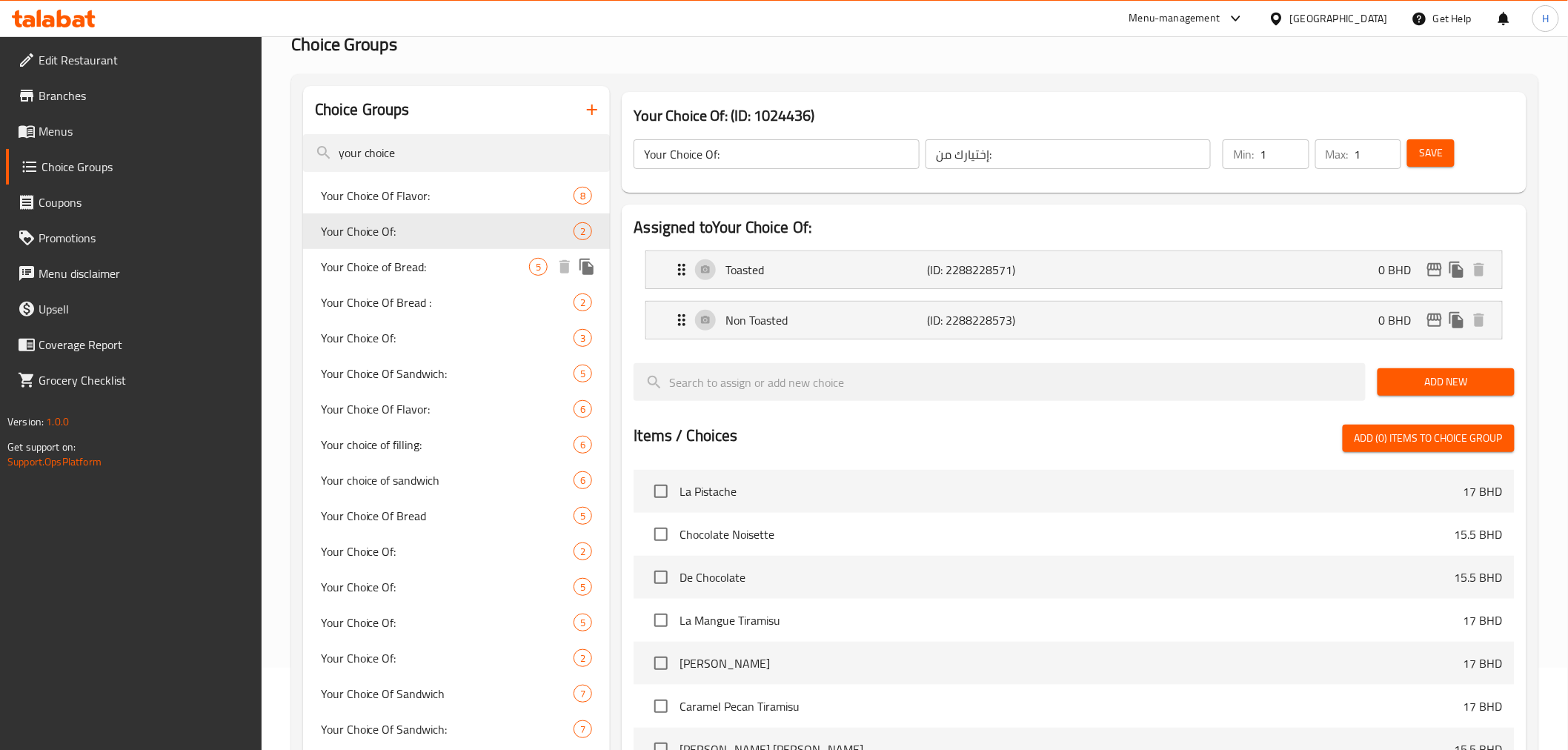
click at [352, 267] on span "Your Choice of Bread:" at bounding box center [425, 267] width 209 height 18
type input "Your Choice of Bread:"
type input "اختيارك من الخبز:"
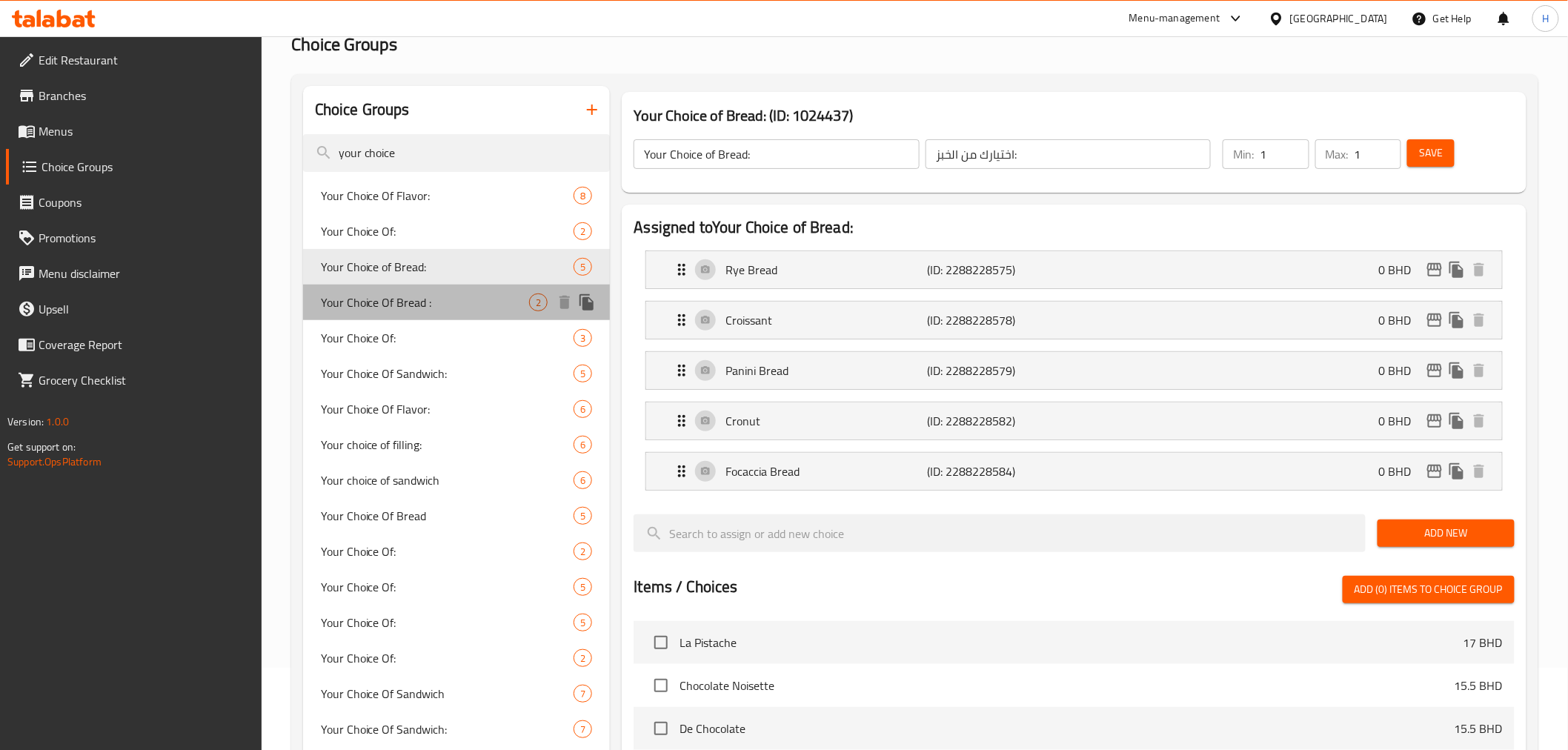
click at [358, 305] on span "Your Choice Of Bread :" at bounding box center [425, 302] width 209 height 18
type input "Your Choice Of Bread :"
type input "0"
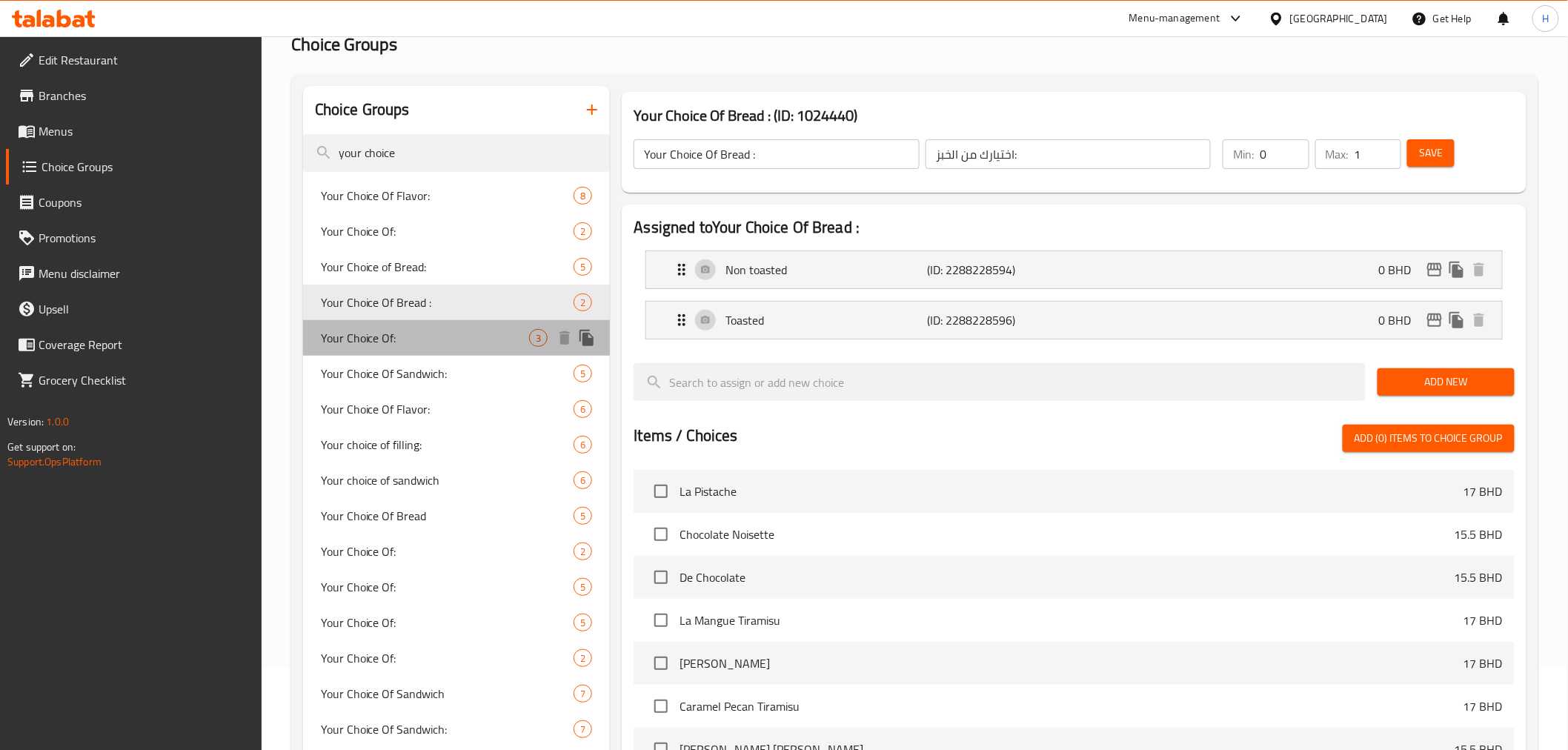
click at [364, 335] on span "Your Choice Of:" at bounding box center [425, 338] width 209 height 18
type input "Your Choice Of:"
type input "إختيارك من:"
type input "1"
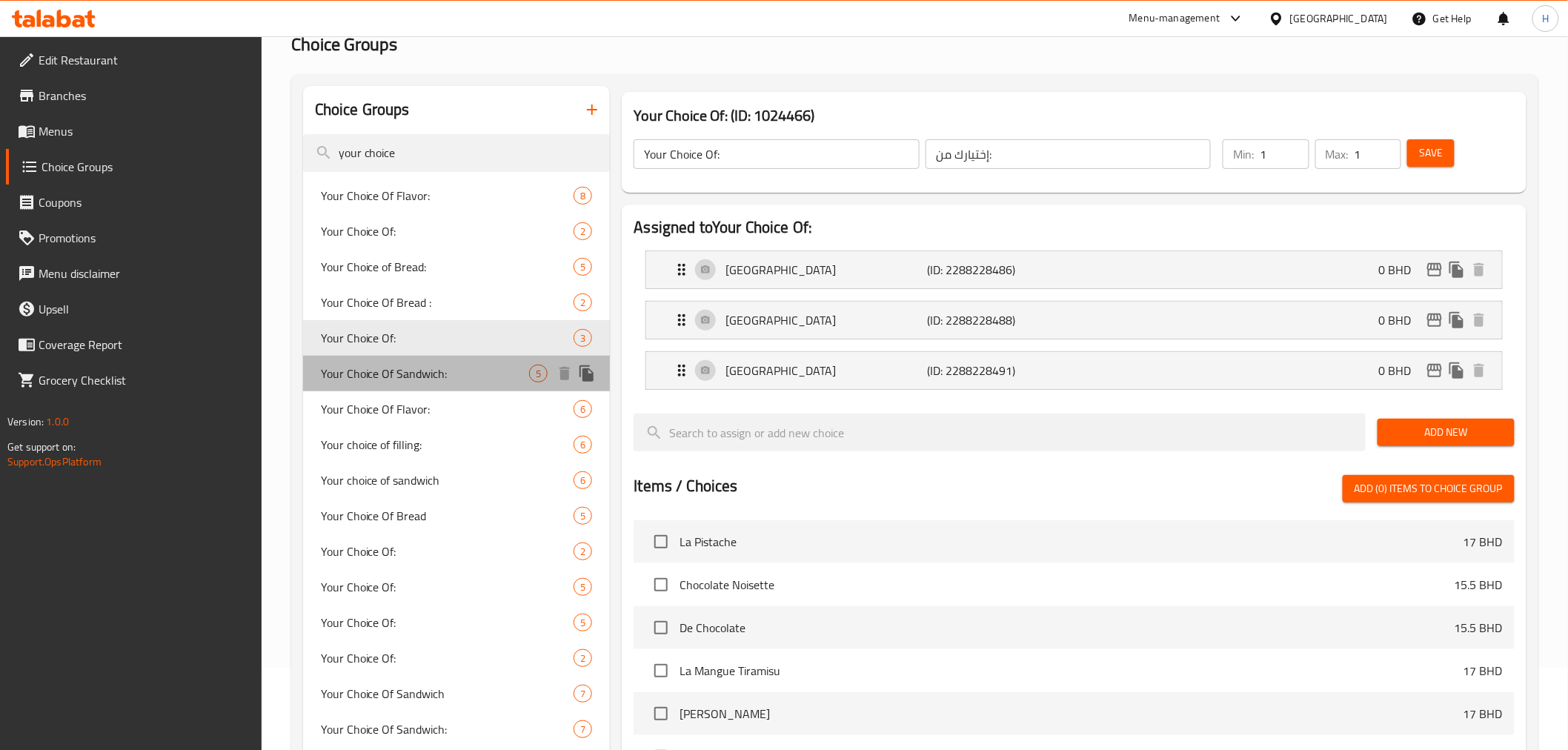
click at [369, 365] on span "Your Choice Of Sandwich:" at bounding box center [425, 373] width 209 height 18
type input "Your Choice Of Sandwich:"
type input "إختيارك من سندوتش:"
type input "4"
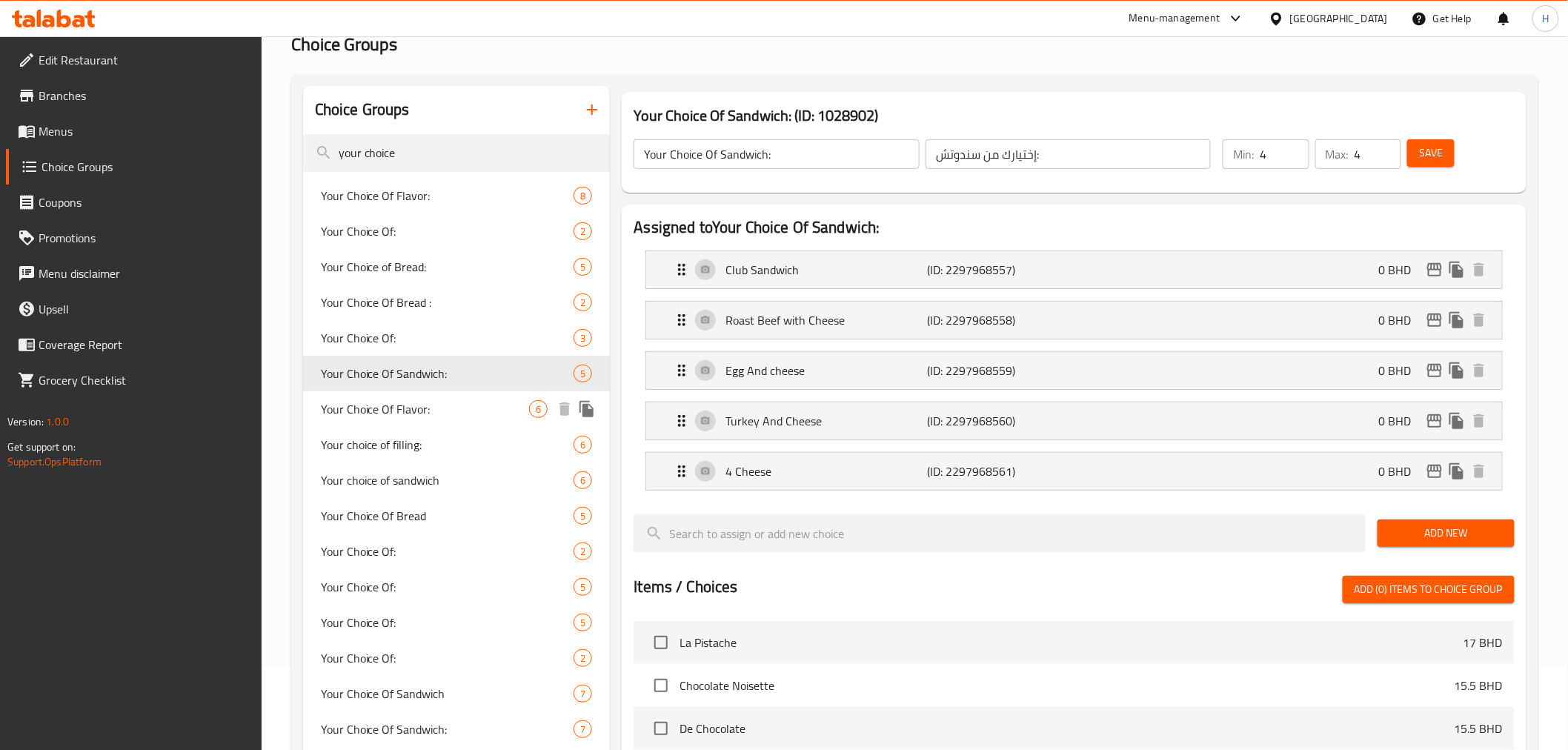
click at [372, 404] on span "Your Choice Of Flavor:" at bounding box center [425, 409] width 209 height 18
type input "Your Choice Of Flavor:"
type input "إختيارك من النكهة:"
type input "1"
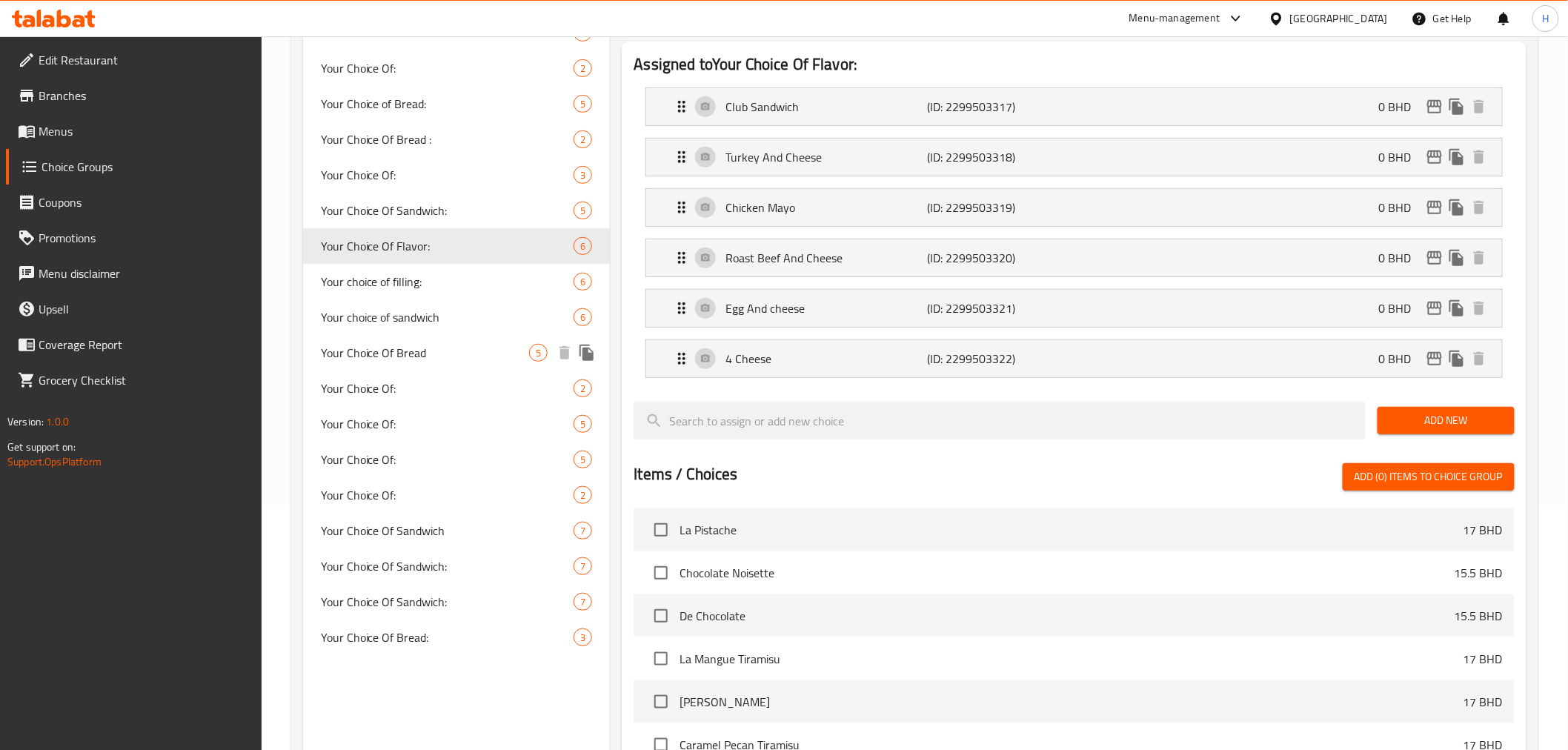
scroll to position [247, 0]
click at [371, 278] on span "Your choice of filling:" at bounding box center [425, 280] width 209 height 18
type input "Your choice of filling:"
type input "اختيارك للحشوة:"
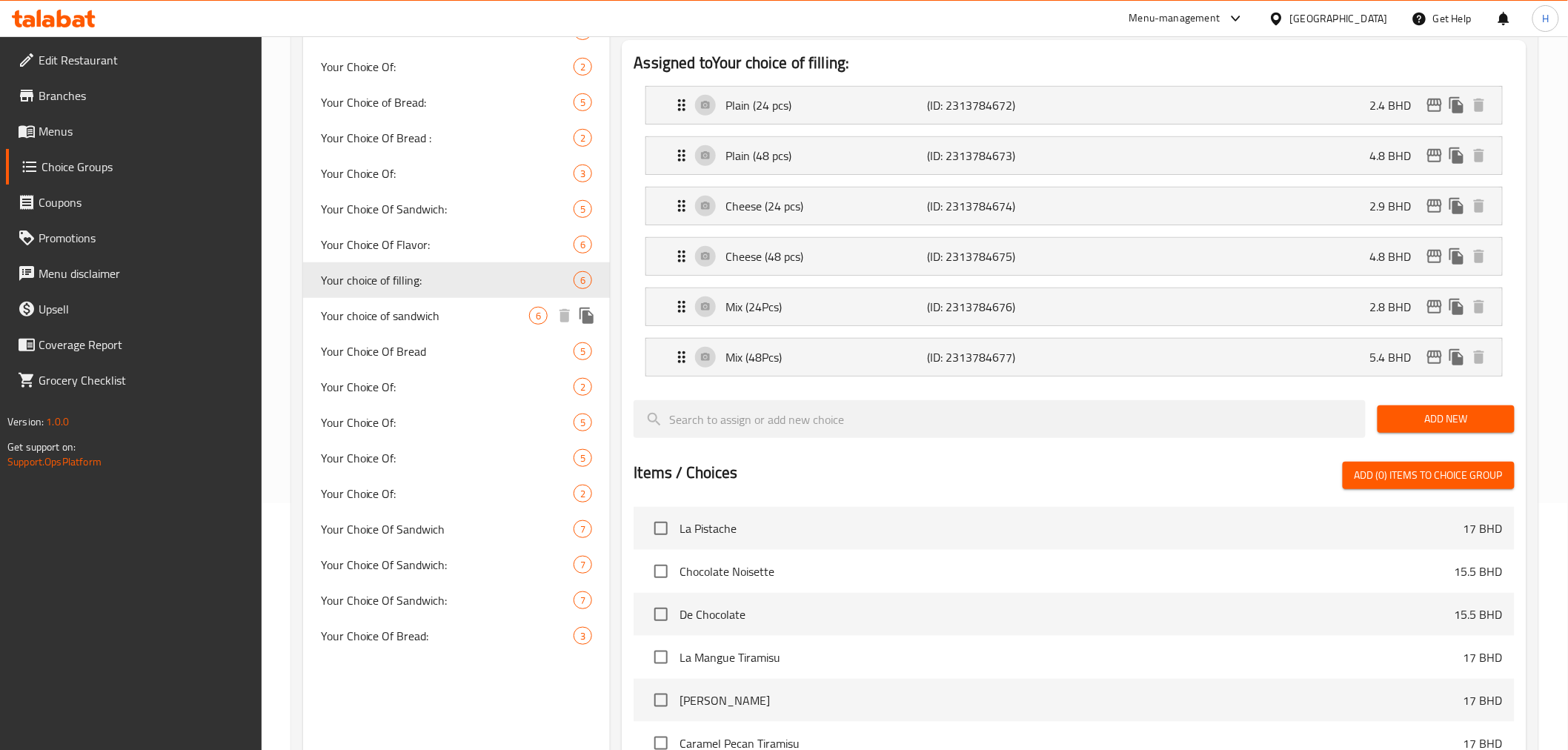
click at [368, 321] on span "Your choice of sandwich" at bounding box center [425, 315] width 209 height 18
type input "Your choice of sandwich"
type input "اختيارك من الساندويتش"
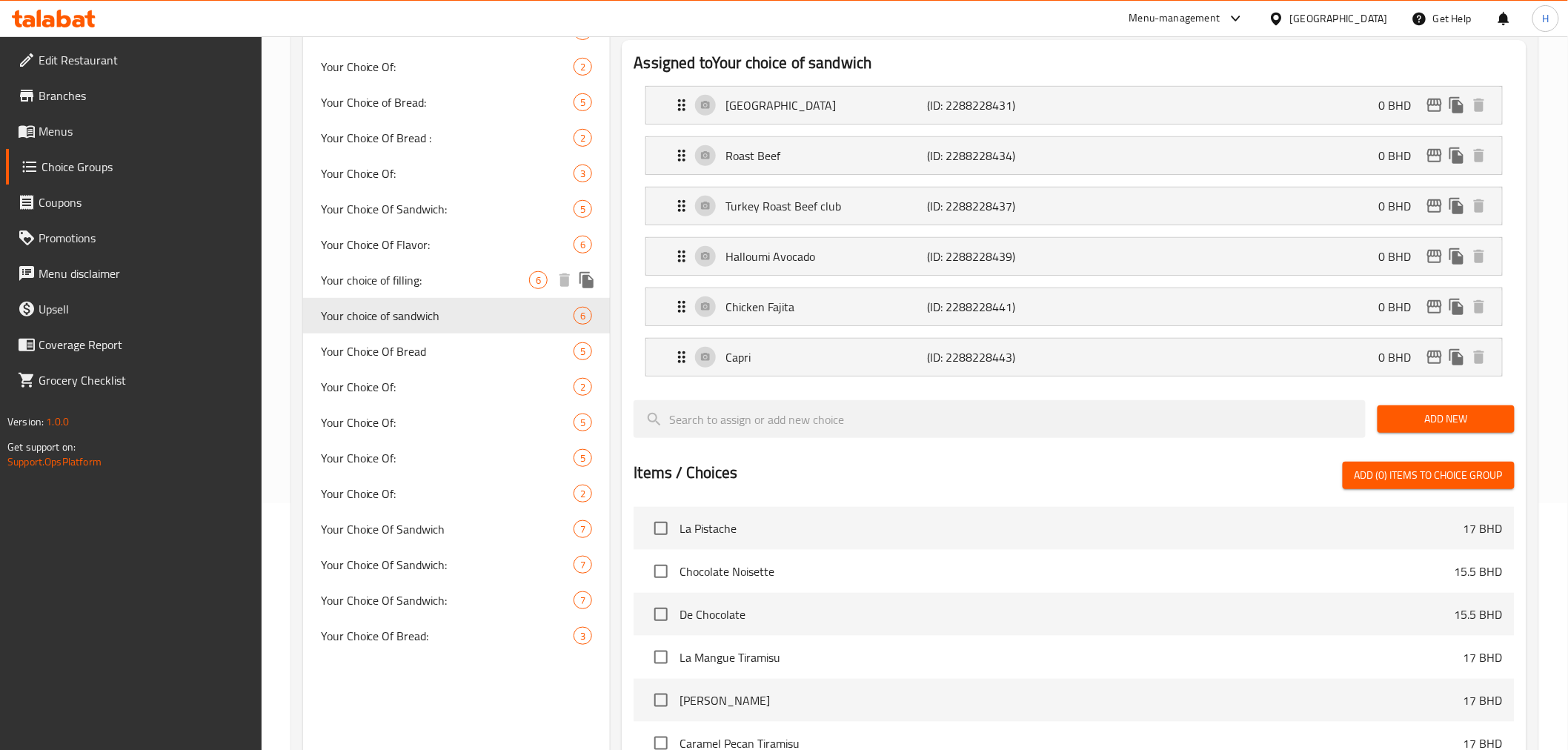
click at [365, 286] on span "Your choice of filling:" at bounding box center [425, 280] width 209 height 18
type input "Your choice of filling:"
type input "اختيارك للحشوة:"
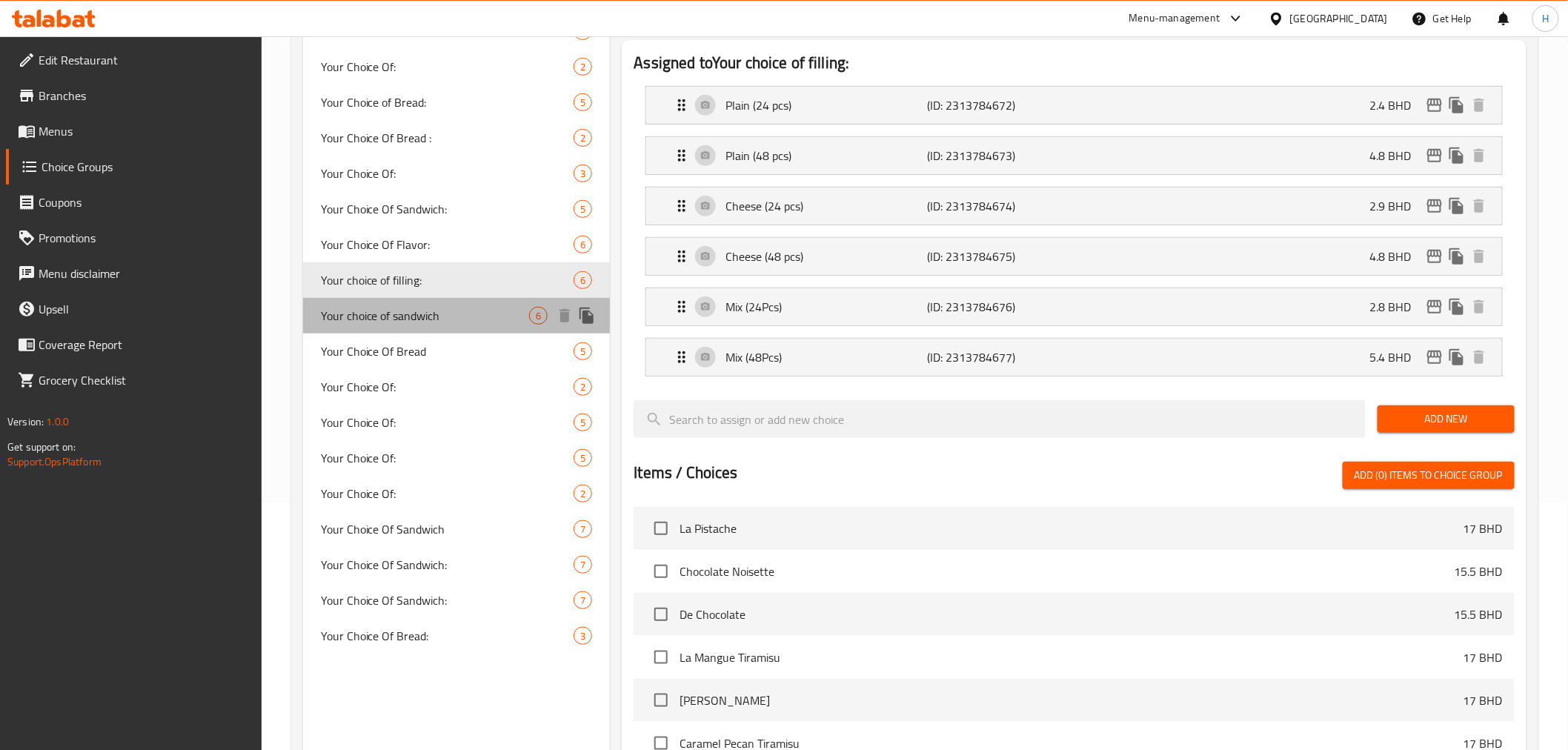
click at [365, 315] on span "Your choice of sandwich" at bounding box center [425, 315] width 209 height 18
type input "Your choice of sandwich"
type input "اختيارك من الساندويتش"
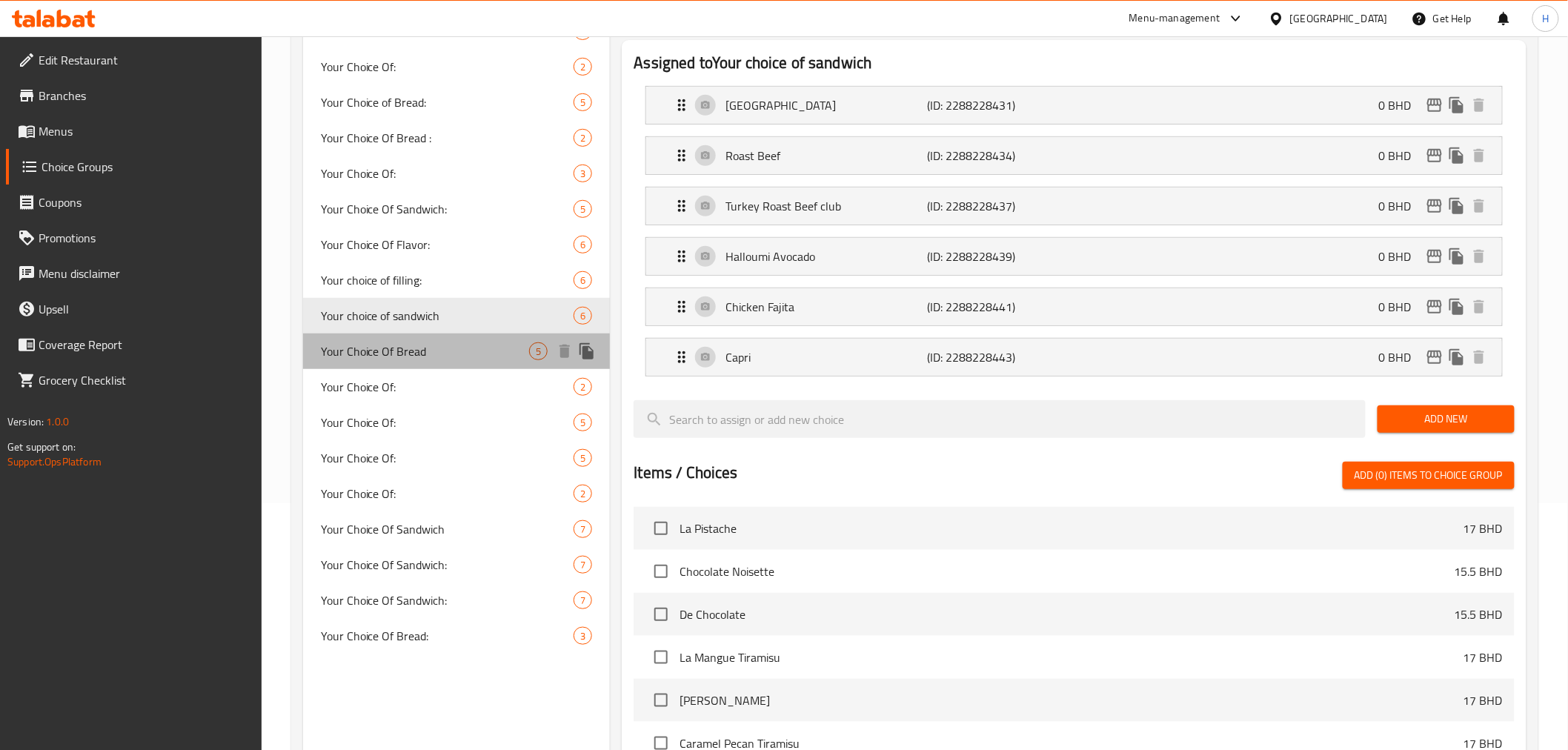
click at [363, 344] on span "Your Choice Of Bread" at bounding box center [425, 351] width 209 height 18
type input "Your Choice Of Bread"
type input ":إختيارك من الخبز"
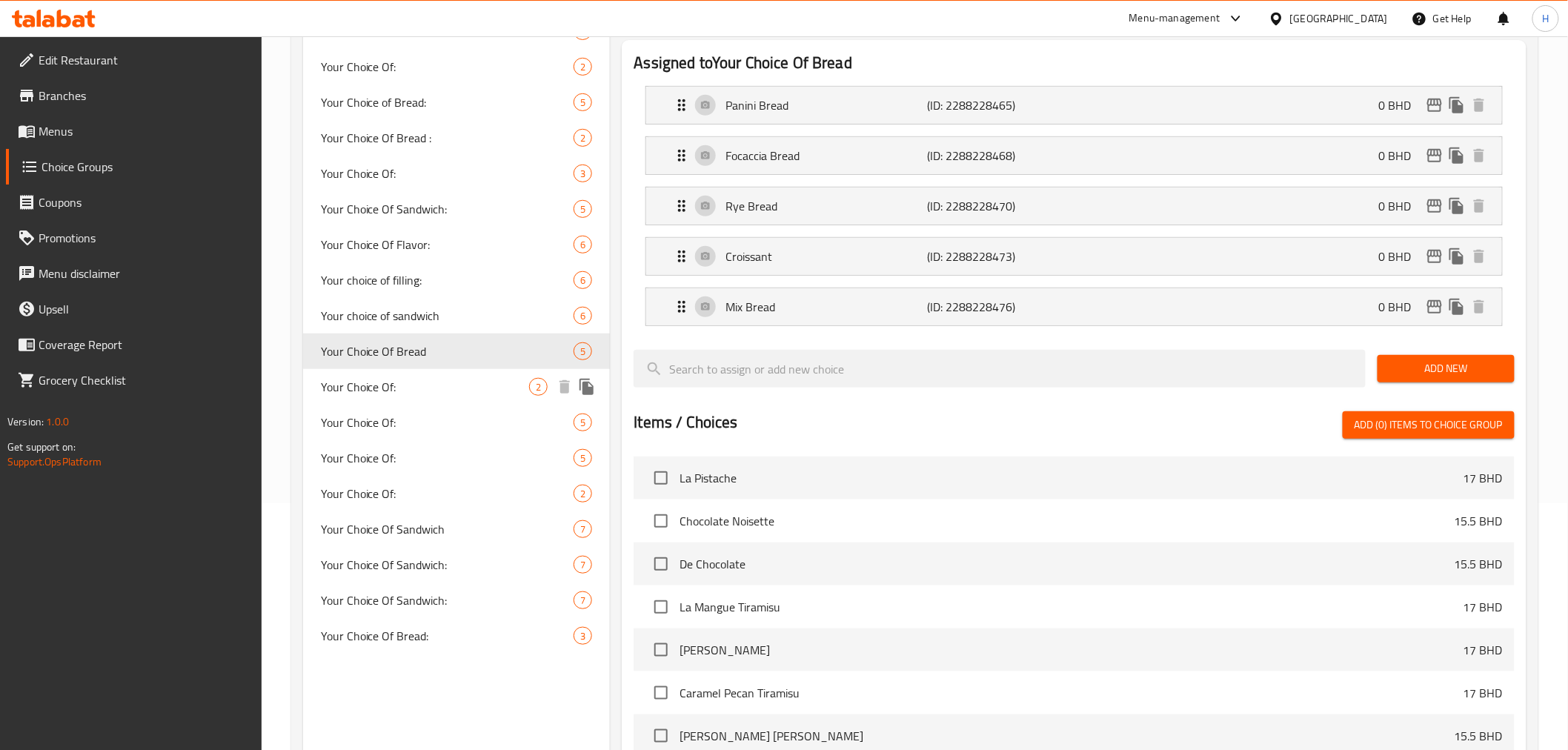
click at [363, 386] on span "Your Choice Of:" at bounding box center [425, 386] width 209 height 18
type input "Your Choice Of:"
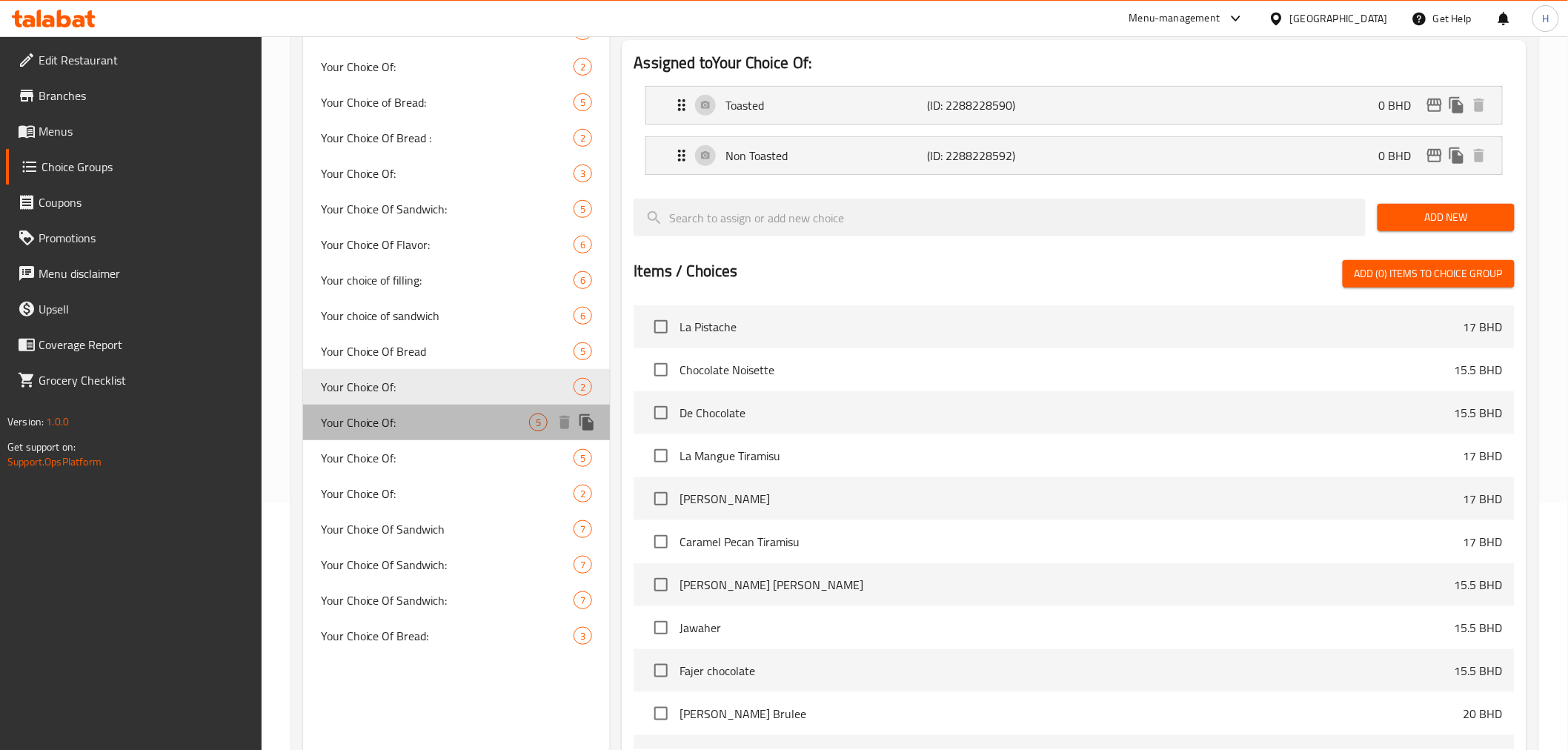
click at [382, 438] on div "Your Choice Of: 5" at bounding box center [456, 422] width 307 height 35
type input "إختيارك من:"
type input "0"
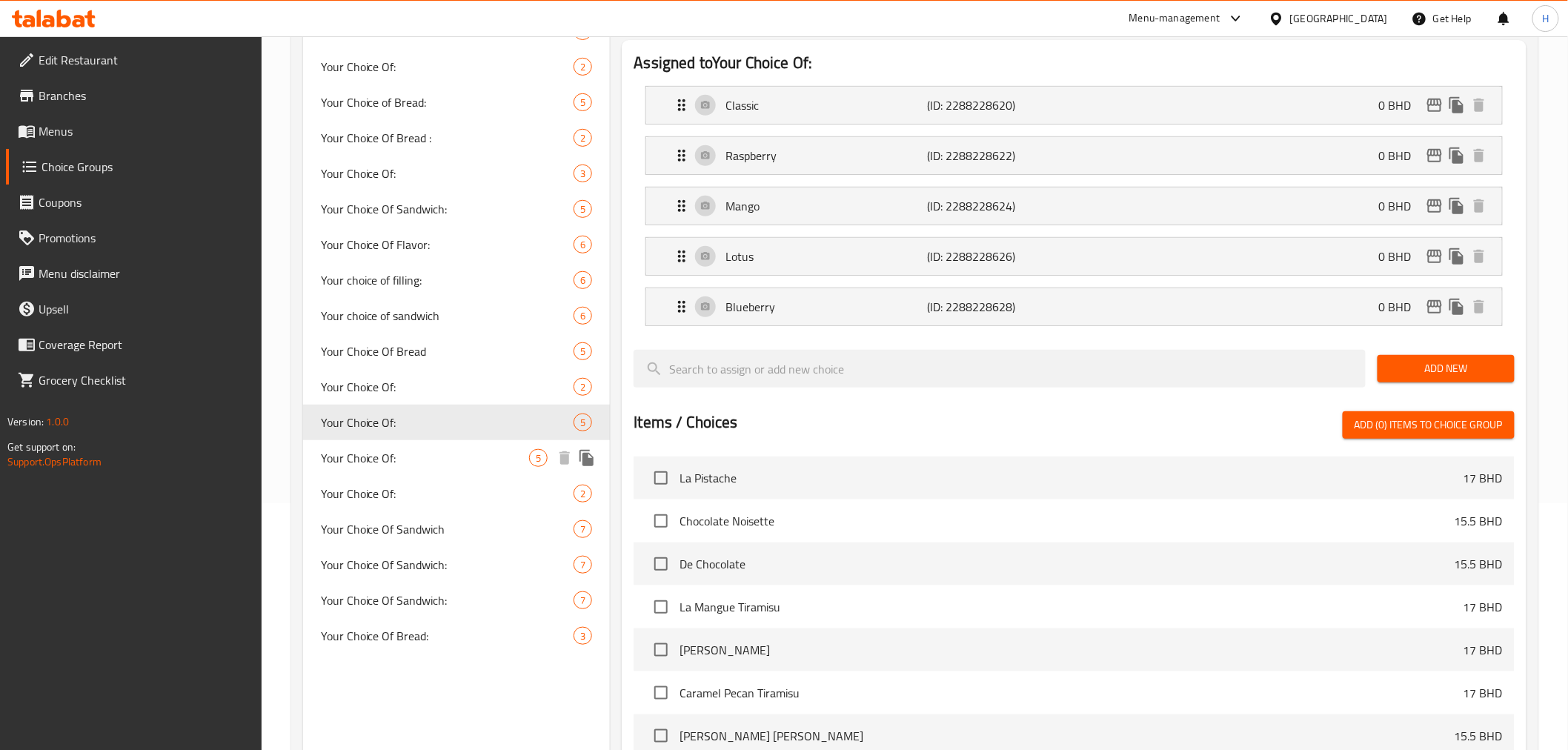
click at [378, 461] on span "Your Choice Of:" at bounding box center [425, 458] width 209 height 18
type input "3"
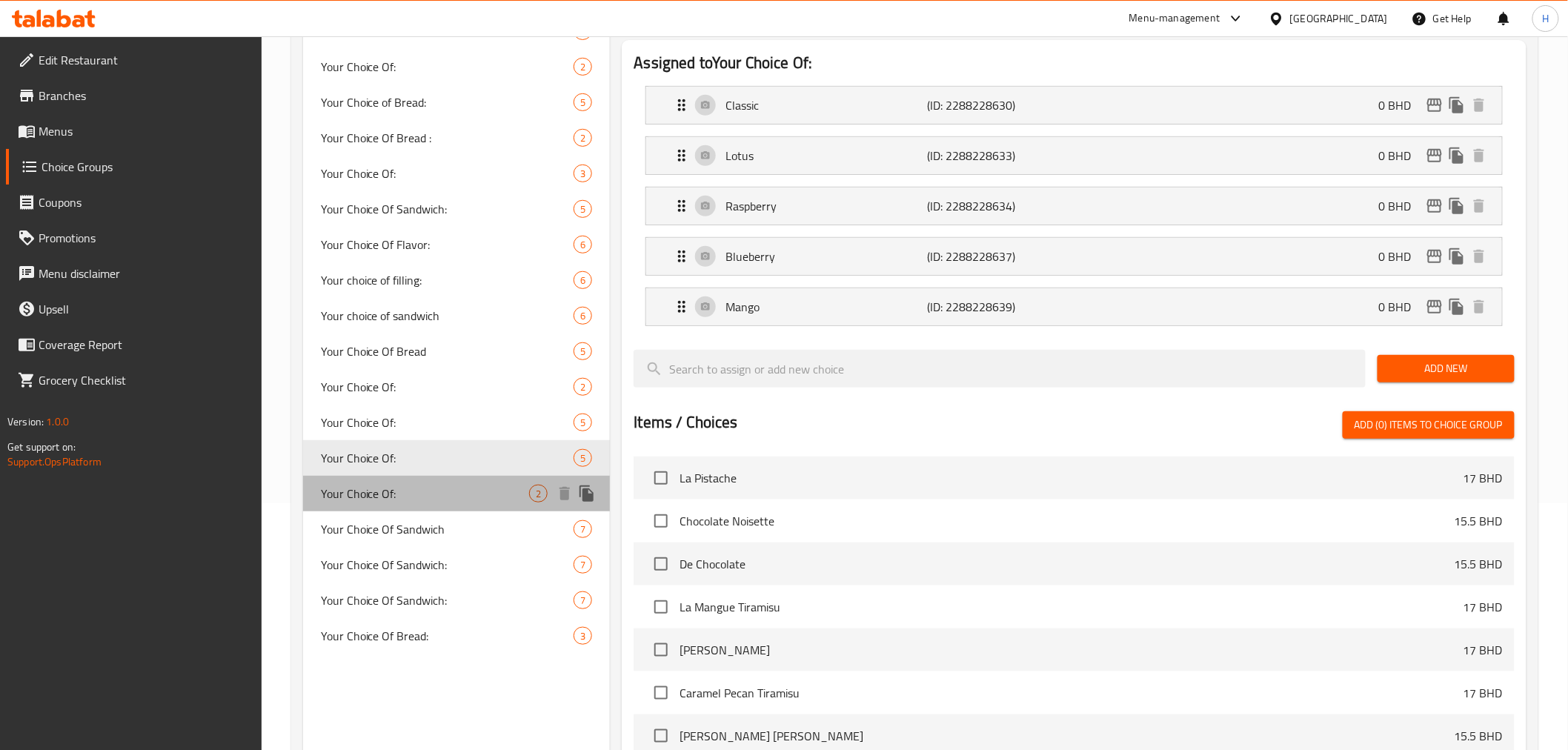
click at [376, 485] on span "Your Choice Of:" at bounding box center [425, 494] width 209 height 18
type input "اختيارك من:"
type input "1"
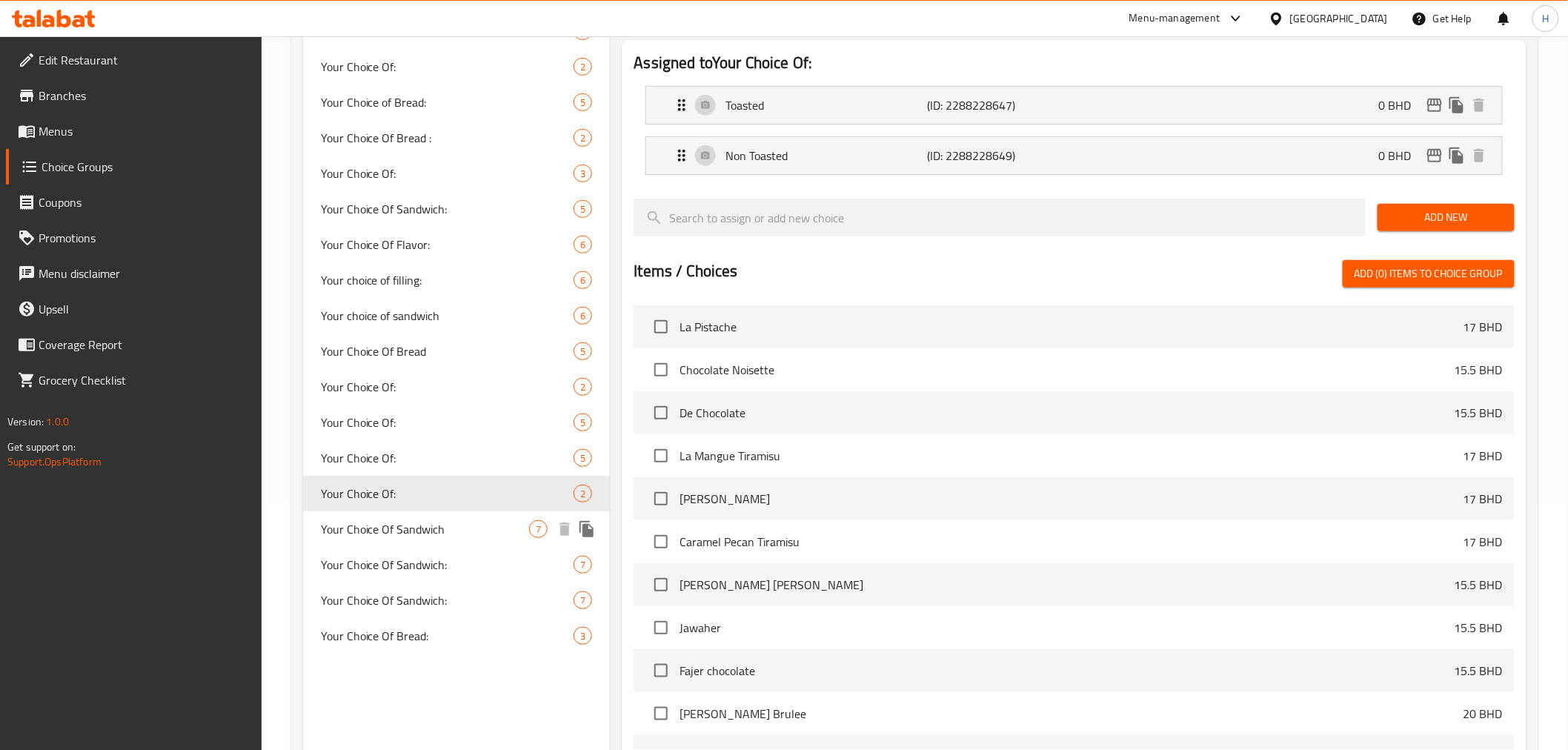
click at [376, 515] on div "Your Choice Of Sandwich 7" at bounding box center [456, 529] width 307 height 35
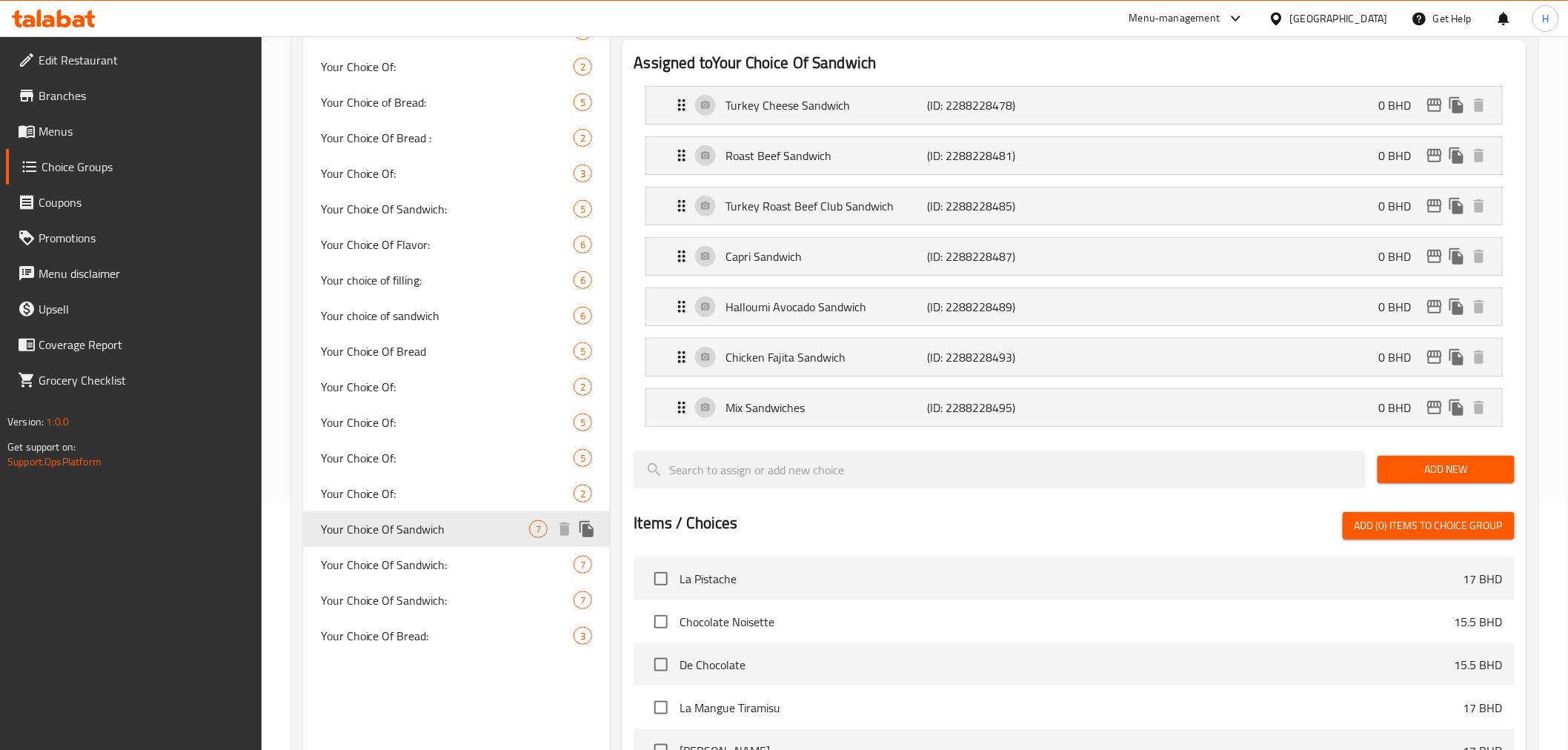
type input "Your Choice Of Sandwich"
type input "إختيارك من السندويتش:"
click at [404, 556] on span "Your Choice Of Sandwich:" at bounding box center [425, 565] width 209 height 18
type input "Your Choice Of Sandwich:"
type input ":إختيارك من السندويتش"
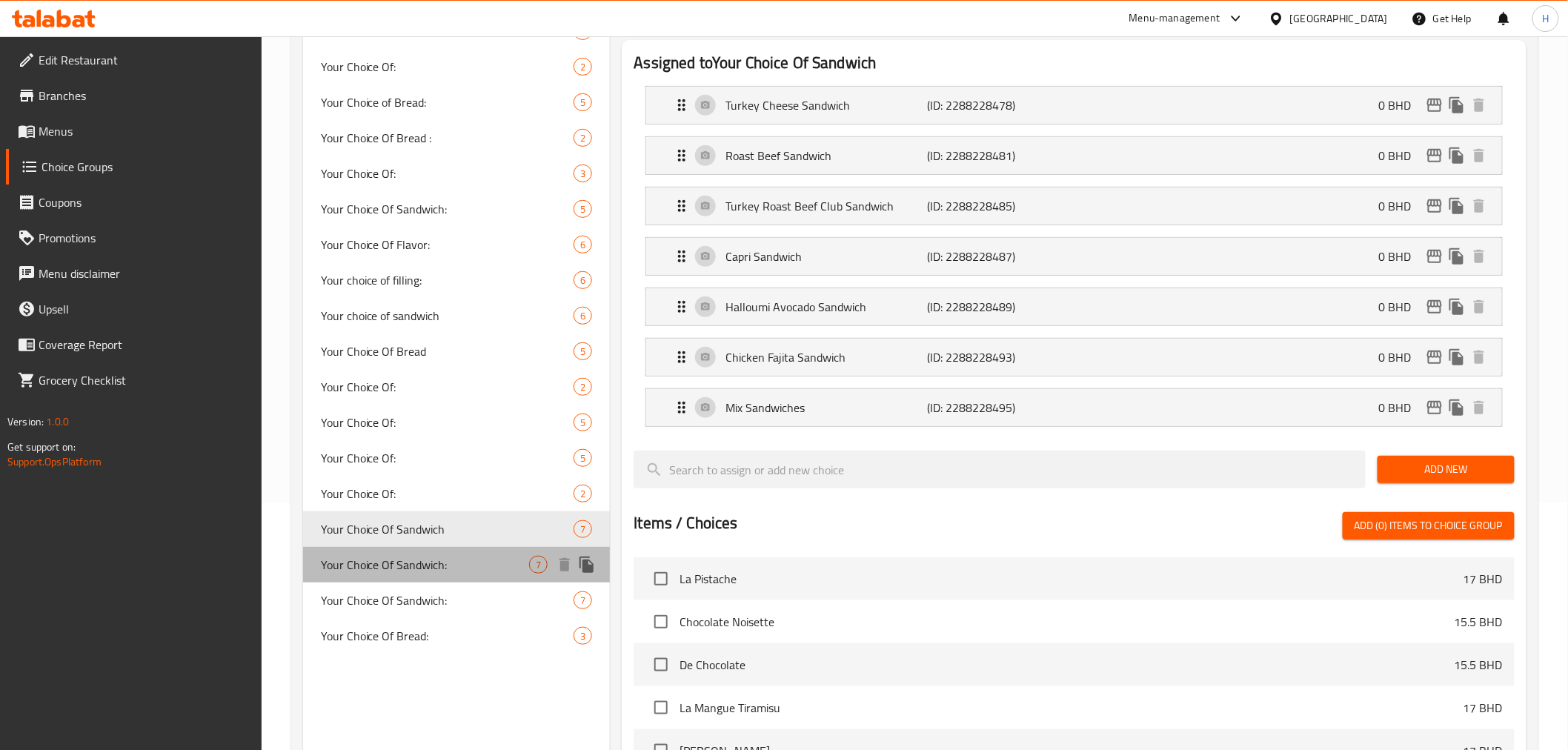
type input "7"
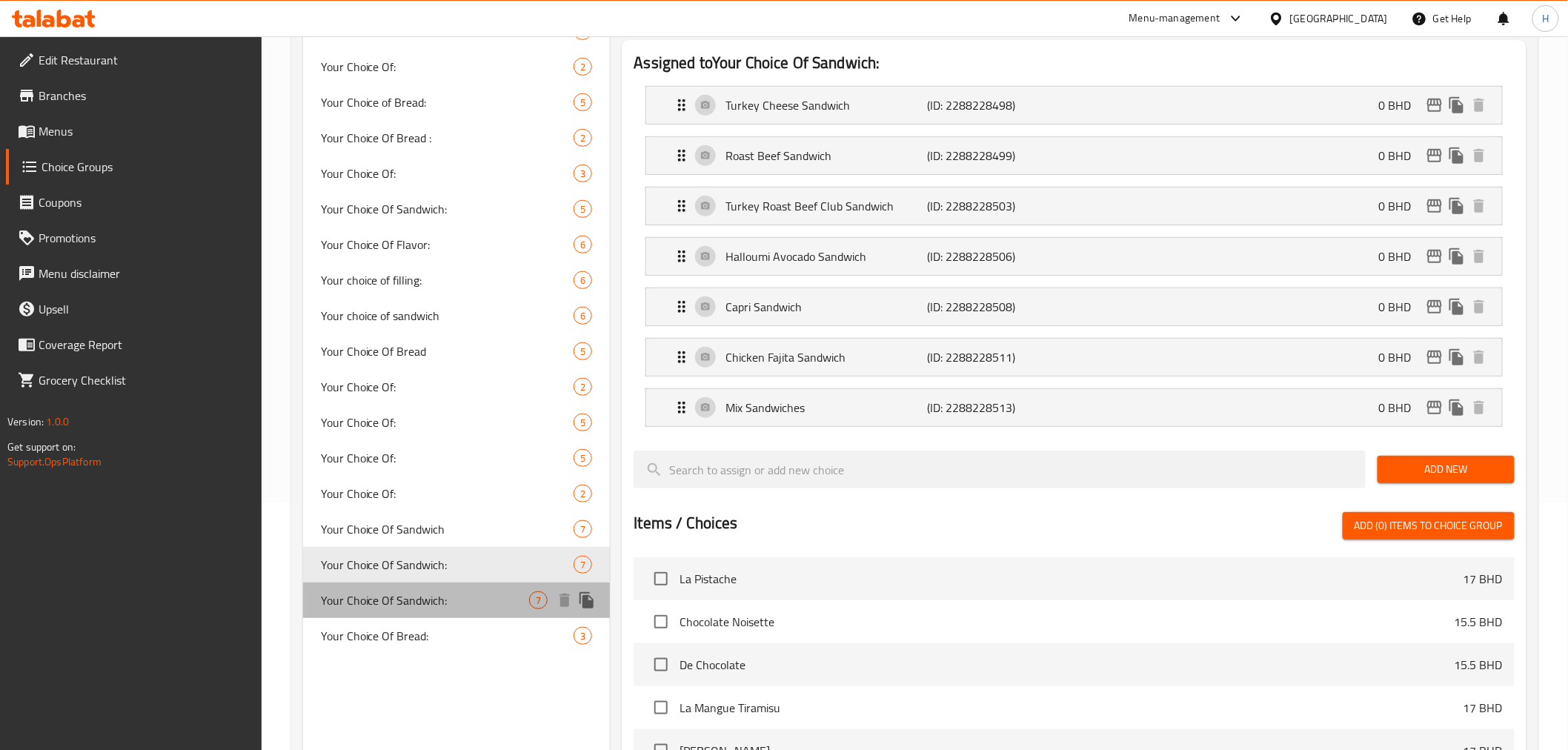
click at [400, 611] on div "Your Choice Of Sandwich: 7" at bounding box center [456, 600] width 307 height 35
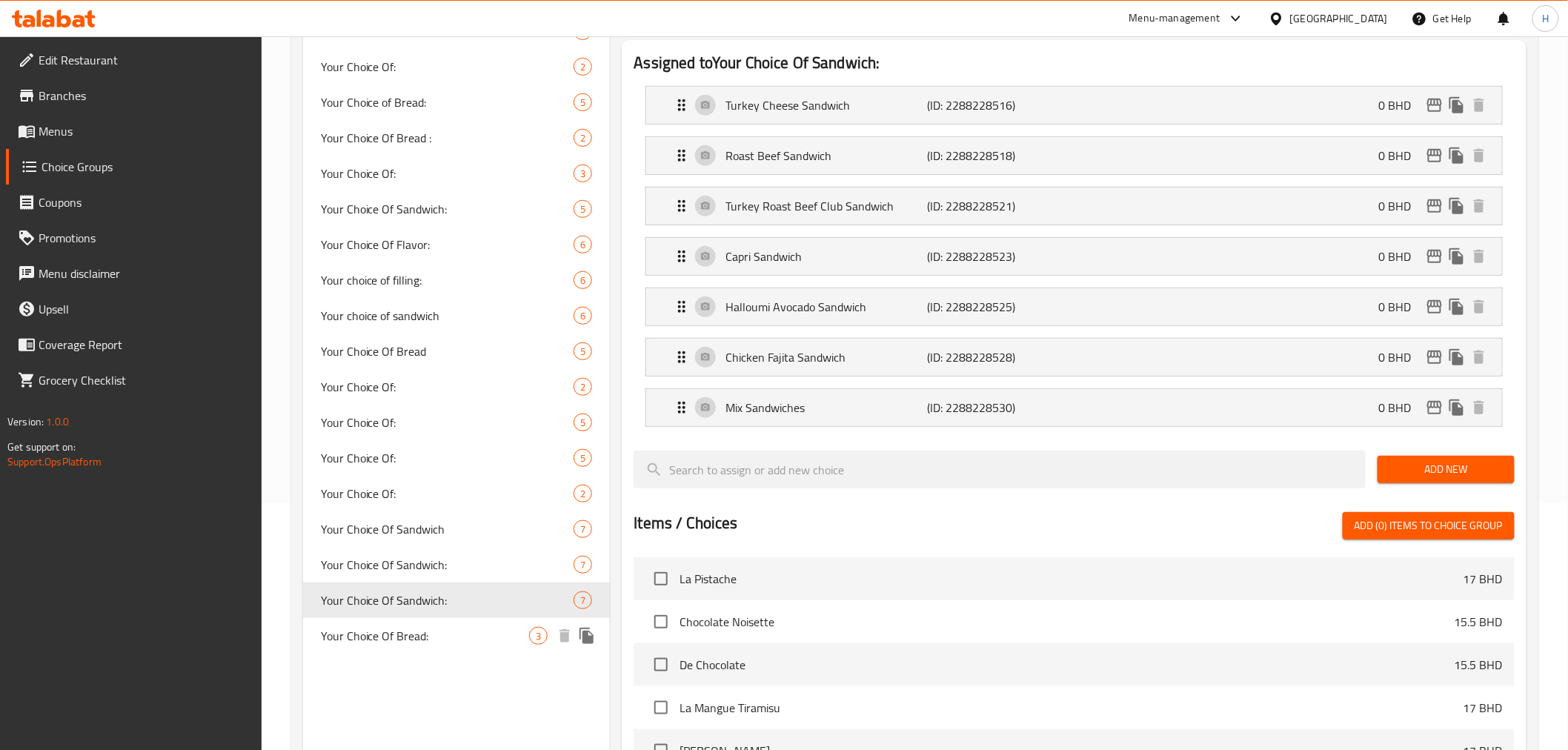
click at [395, 638] on span "Your Choice Of Bread:" at bounding box center [425, 636] width 209 height 18
type input "Your Choice Of Bread:"
type input "إختيارك من الخبز:"
type input "1"
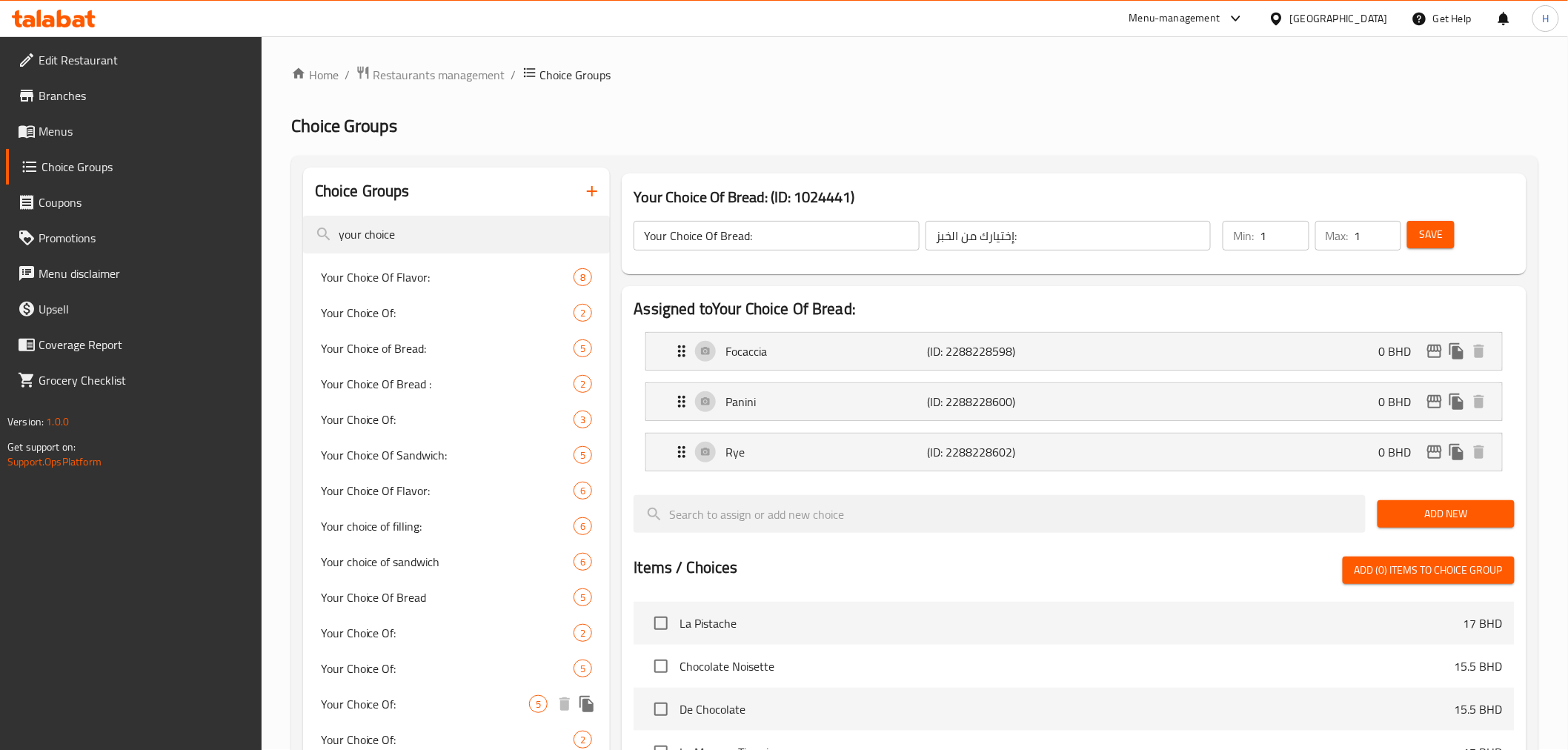
scroll to position [0, 0]
click at [55, 127] on span "Menus" at bounding box center [144, 131] width 211 height 18
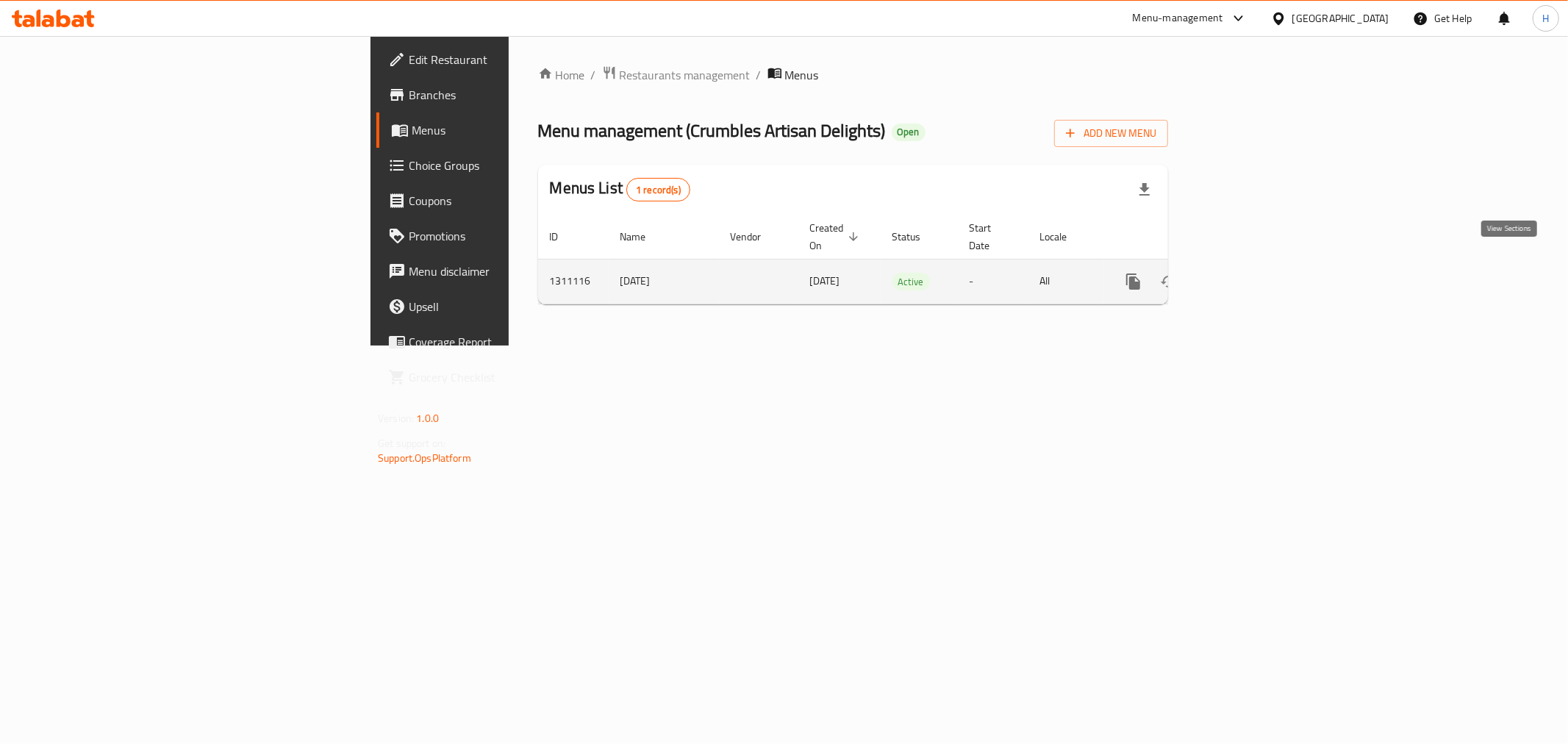
click at [1248, 273] on icon "enhanced table" at bounding box center [1239, 282] width 18 height 18
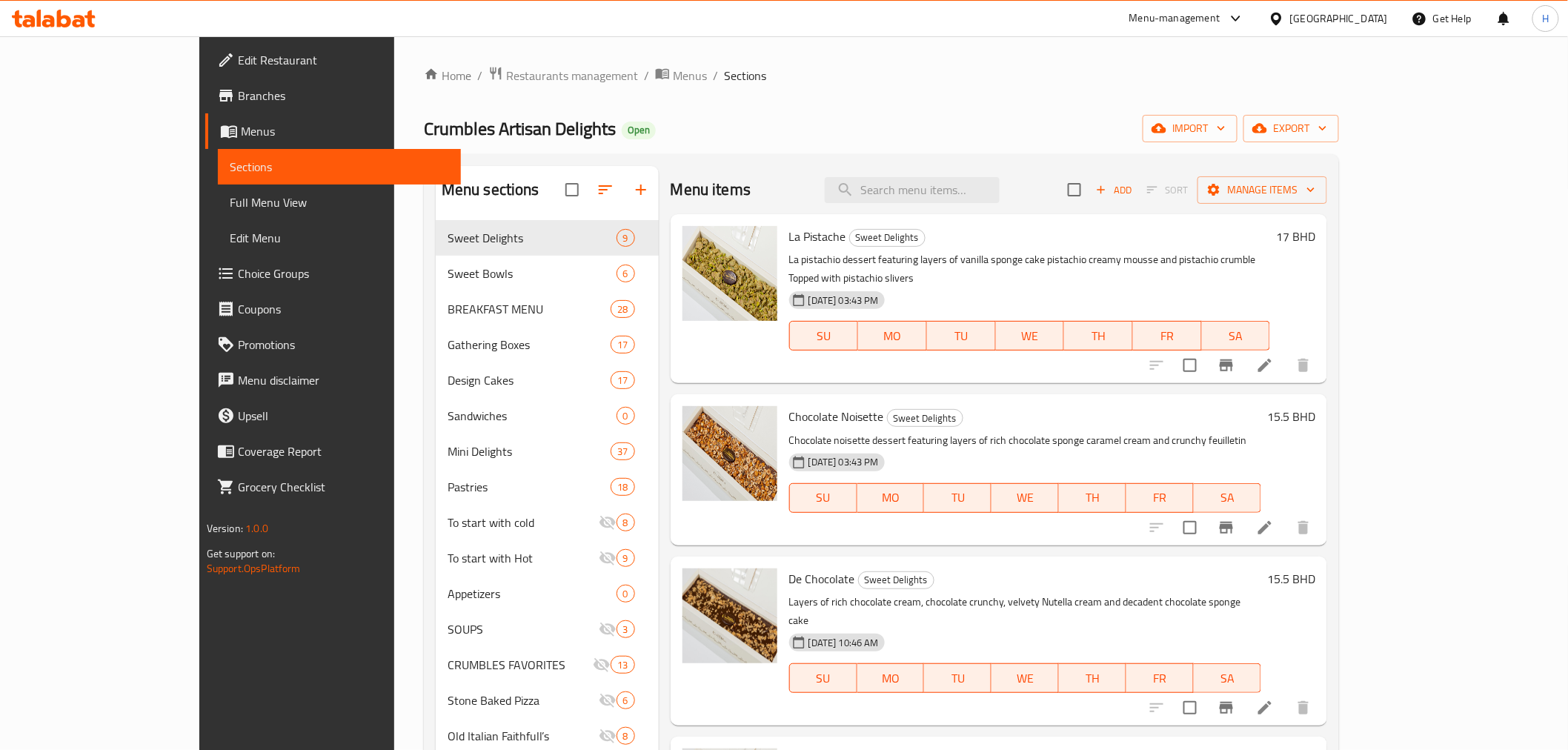
scroll to position [203, 0]
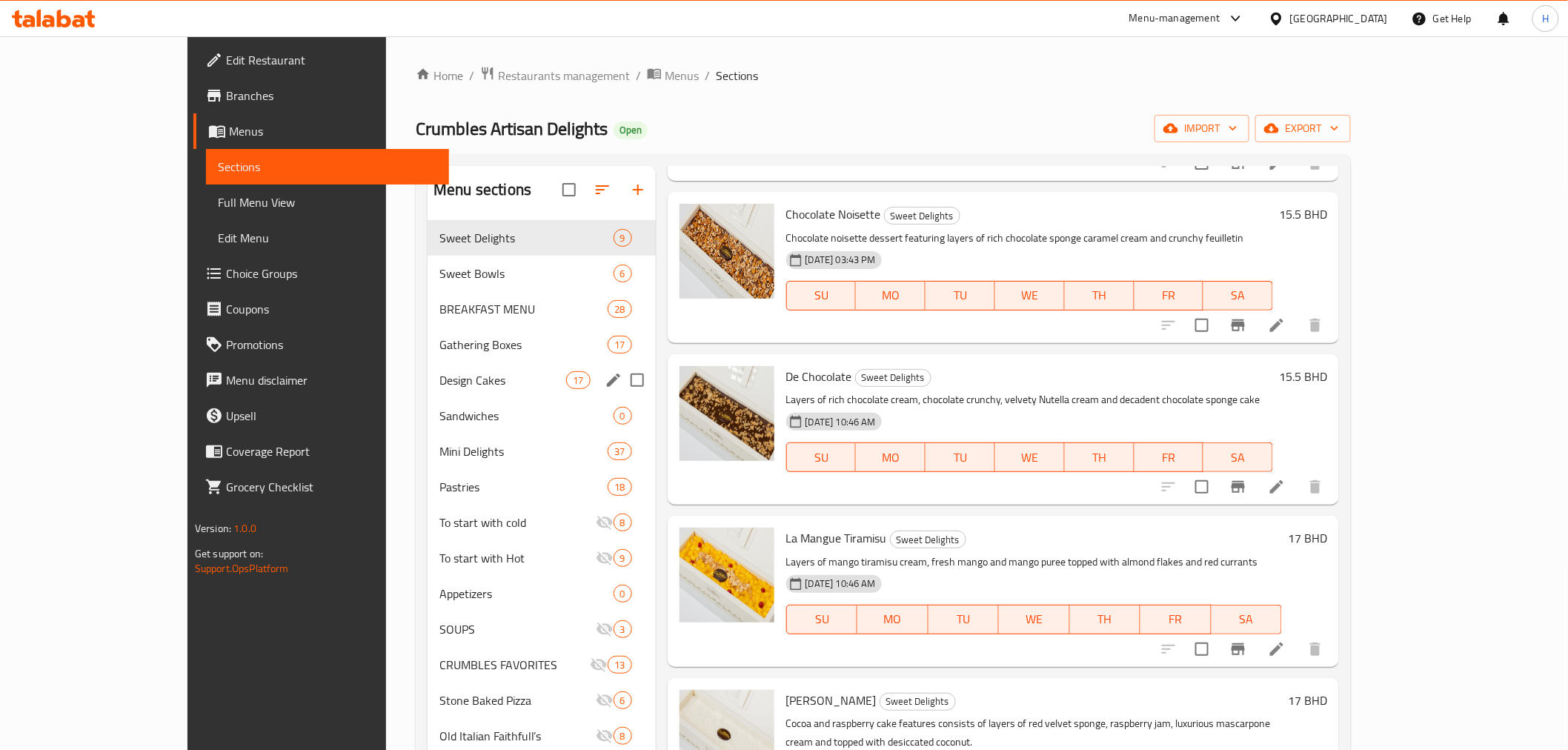
click at [439, 351] on span "Gathering Boxes" at bounding box center [523, 345] width 168 height 18
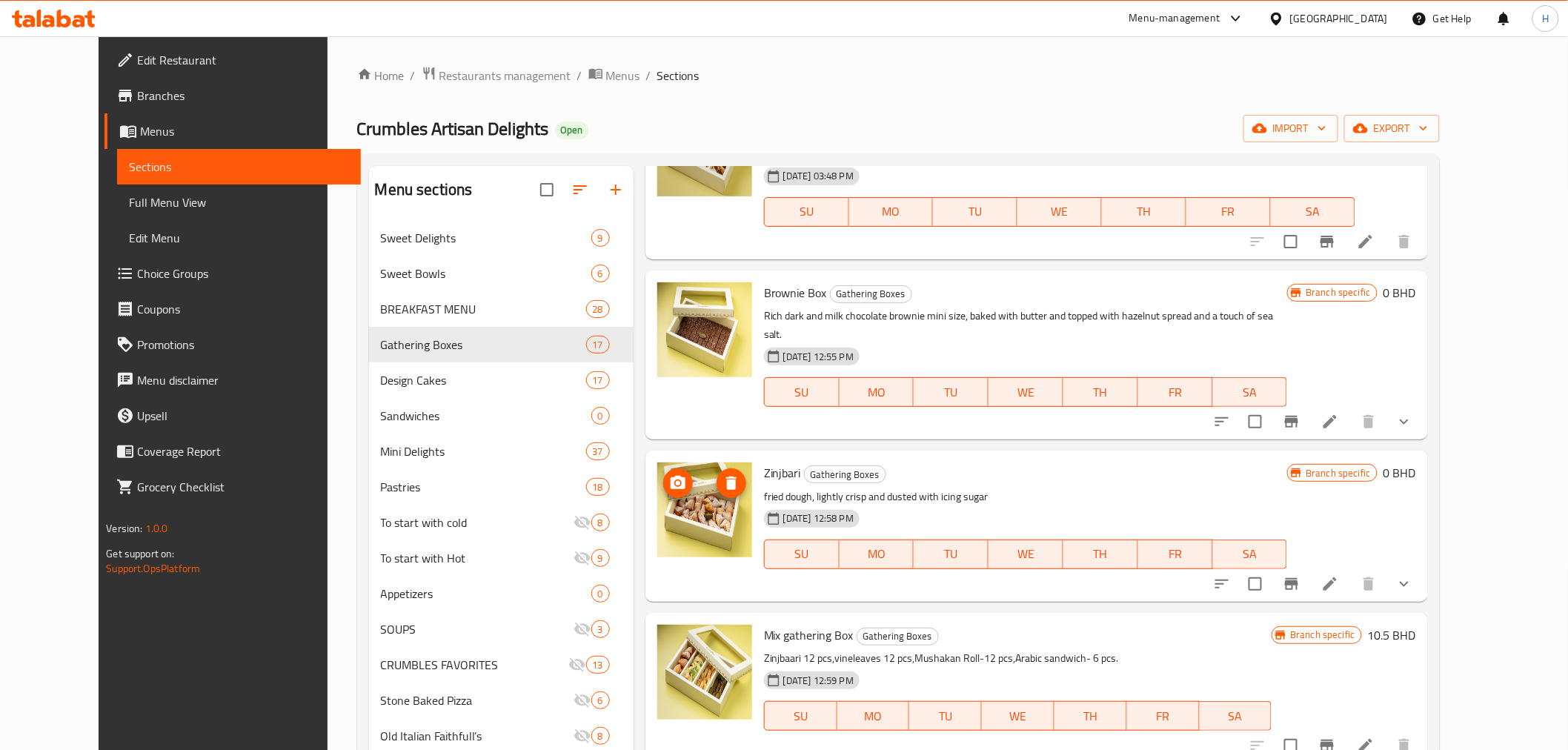
scroll to position [285, 0]
click at [1337, 416] on icon at bounding box center [1330, 423] width 13 height 13
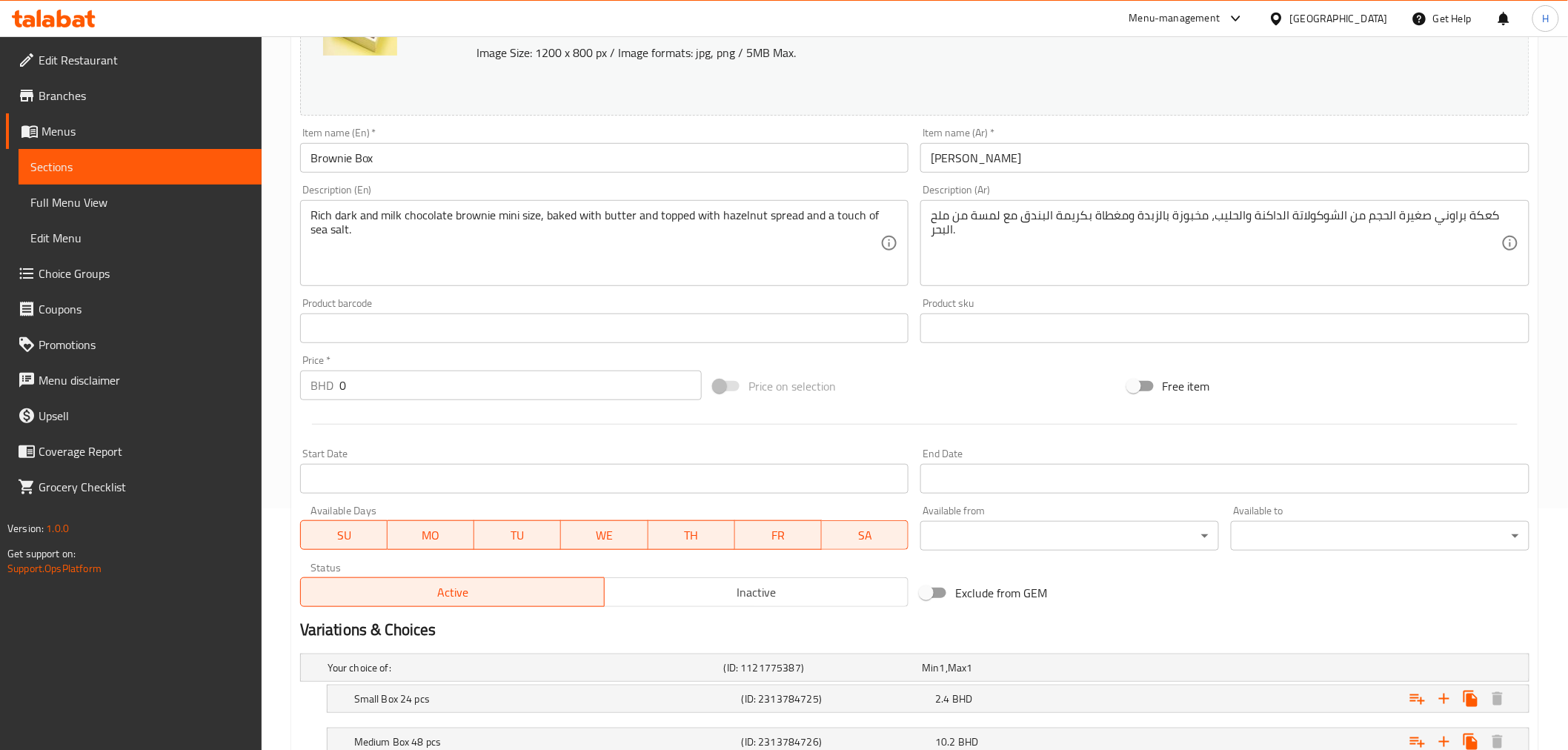
scroll to position [394, 0]
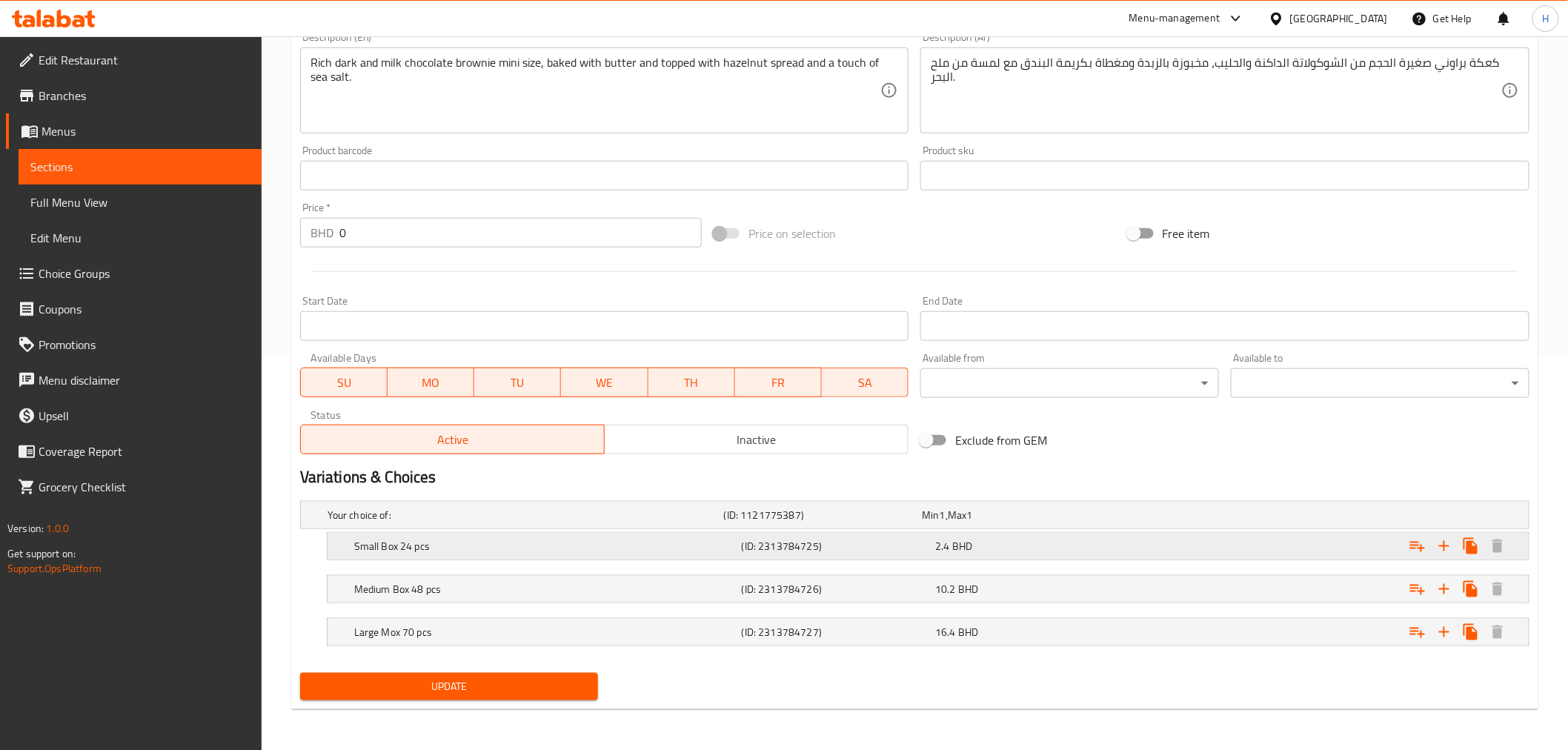
click at [767, 547] on h5 "(ID: 2313784725)" at bounding box center [836, 546] width 188 height 15
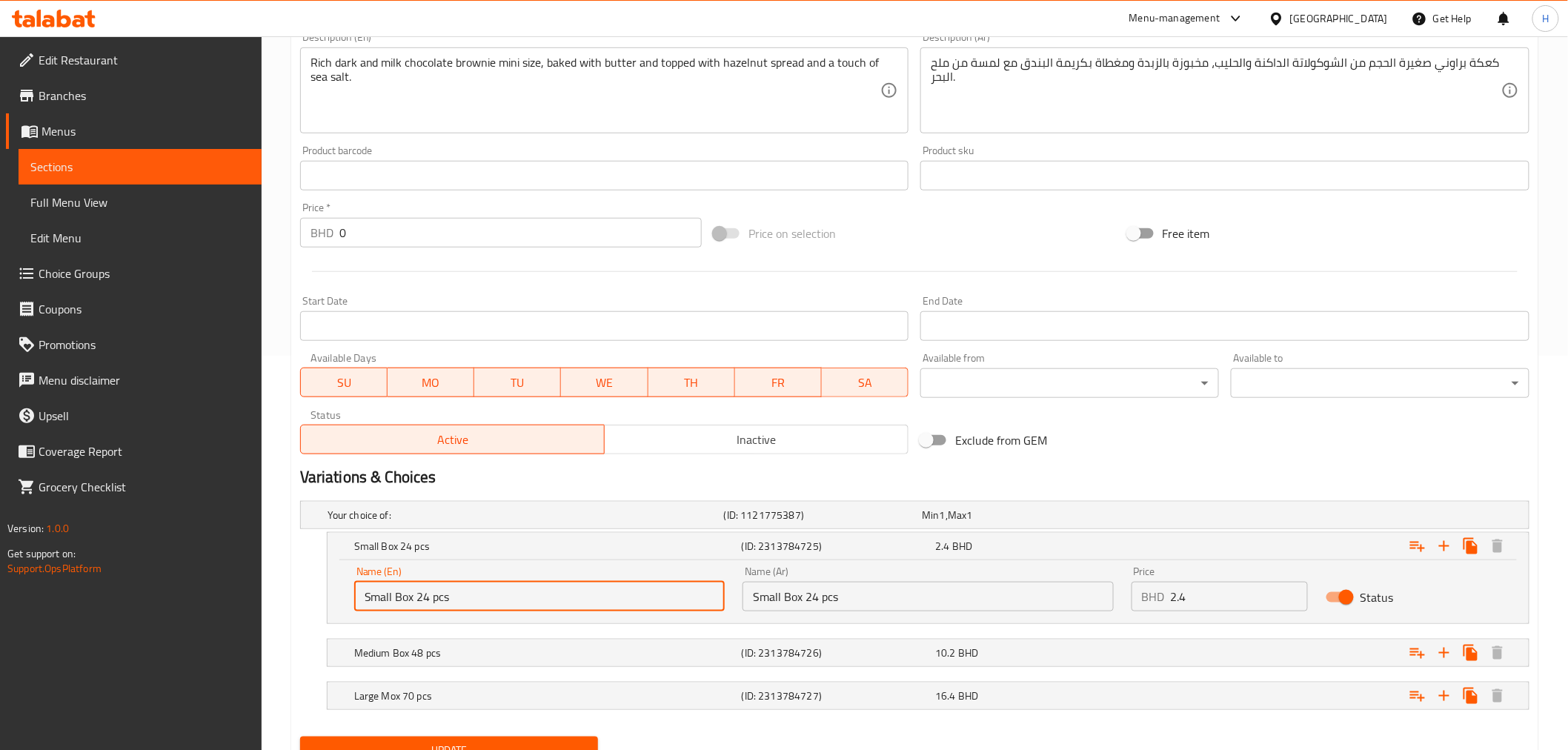
drag, startPoint x: 419, startPoint y: 599, endPoint x: 427, endPoint y: 599, distance: 8.0
click at [427, 599] on input "Small Box 24 pcs" at bounding box center [539, 597] width 371 height 30
click at [421, 597] on input "Small Box 24 pcs" at bounding box center [539, 597] width 371 height 30
drag, startPoint x: 417, startPoint y: 597, endPoint x: 428, endPoint y: 597, distance: 11.0
click at [428, 597] on input "Small Box 24 pcs" at bounding box center [539, 597] width 371 height 30
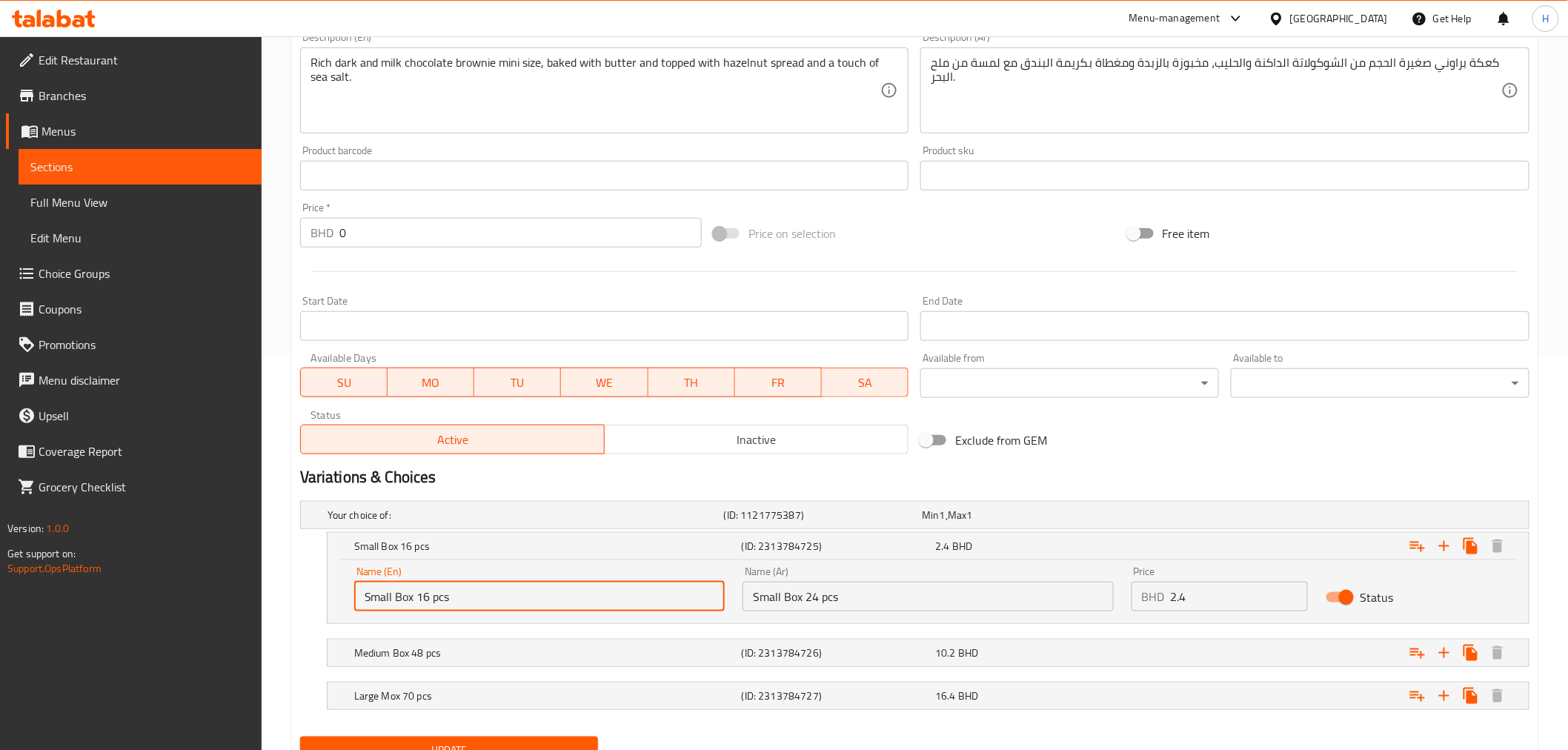
type input "Small Box 16 pcs"
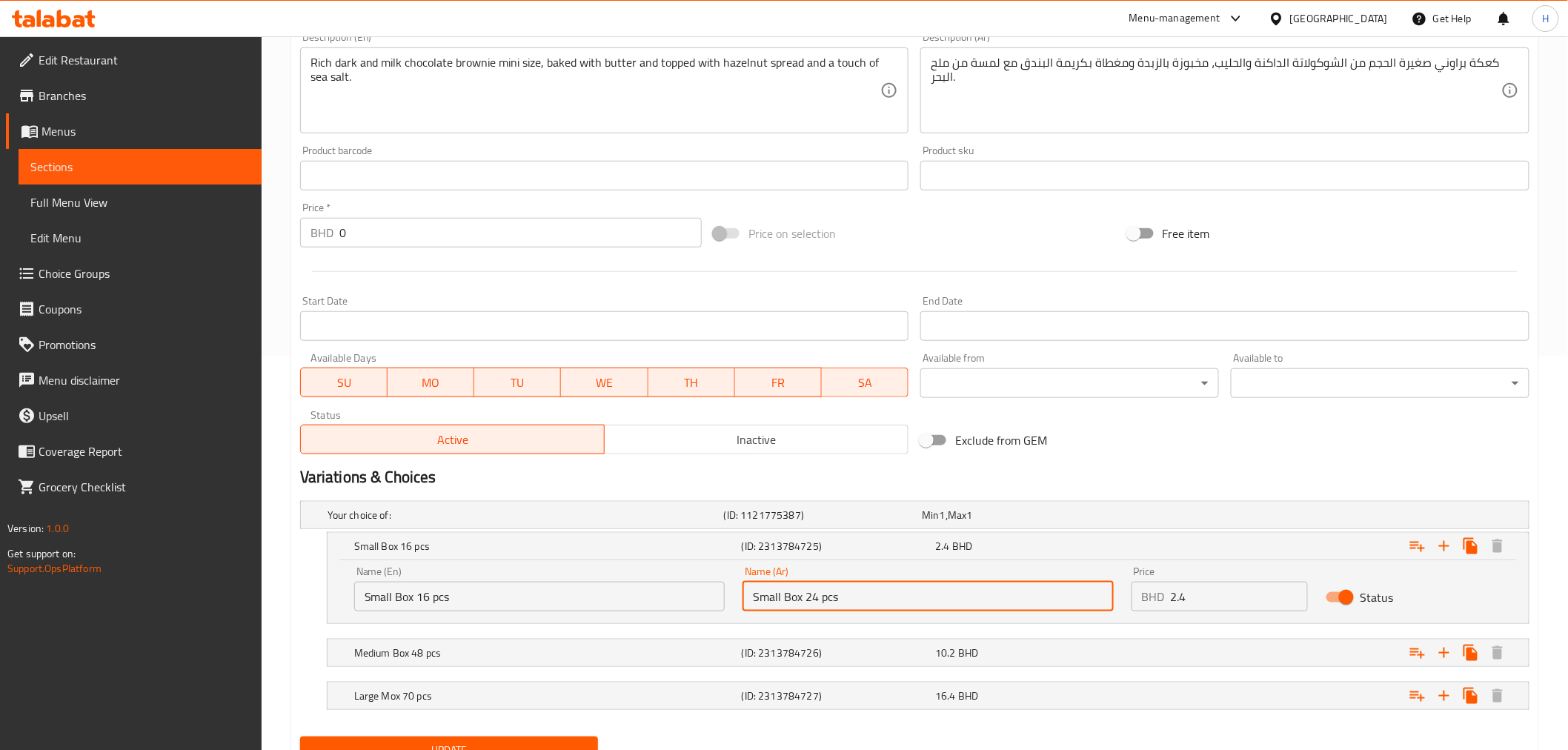
drag, startPoint x: 806, startPoint y: 597, endPoint x: 816, endPoint y: 597, distance: 10.0
click at [816, 597] on input "Small Box 24 pcs" at bounding box center [928, 597] width 371 height 30
type input "Small Box 16 pcs"
click at [295, 557] on div "Your choice of: (ID: 1121775387) Min 1 , Max 1 Name (En) Your choice of: Name (…" at bounding box center [914, 613] width 1241 height 236
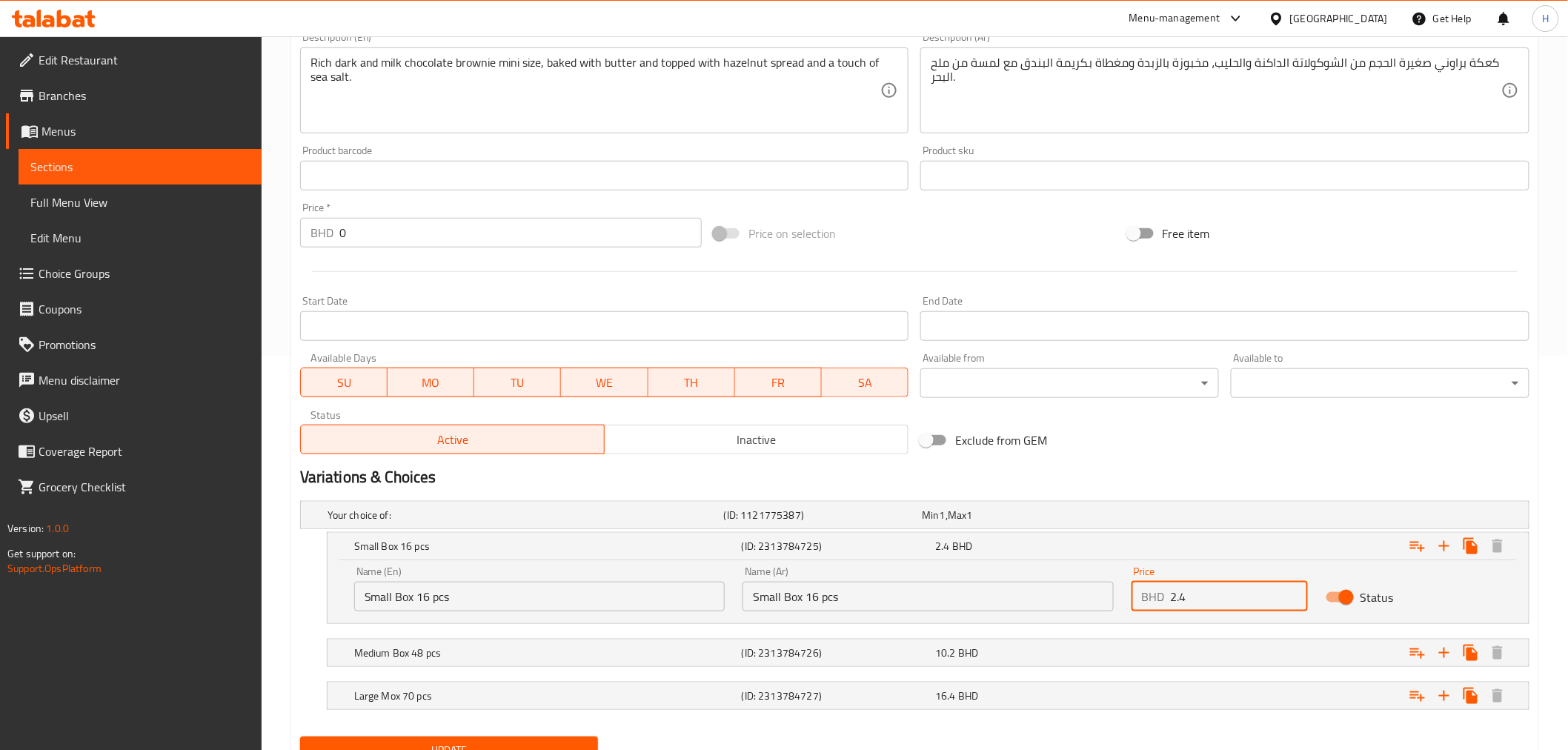
drag, startPoint x: 1197, startPoint y: 603, endPoint x: 1079, endPoint y: 599, distance: 118.1
click at [1079, 599] on div "Name (En) Small Box 16 pcs Name (En) Name (Ar) Small Box 16 pcs Name (Ar) Price…" at bounding box center [928, 589] width 1165 height 63
type input "4.4"
click at [446, 742] on span "Update" at bounding box center [449, 750] width 275 height 18
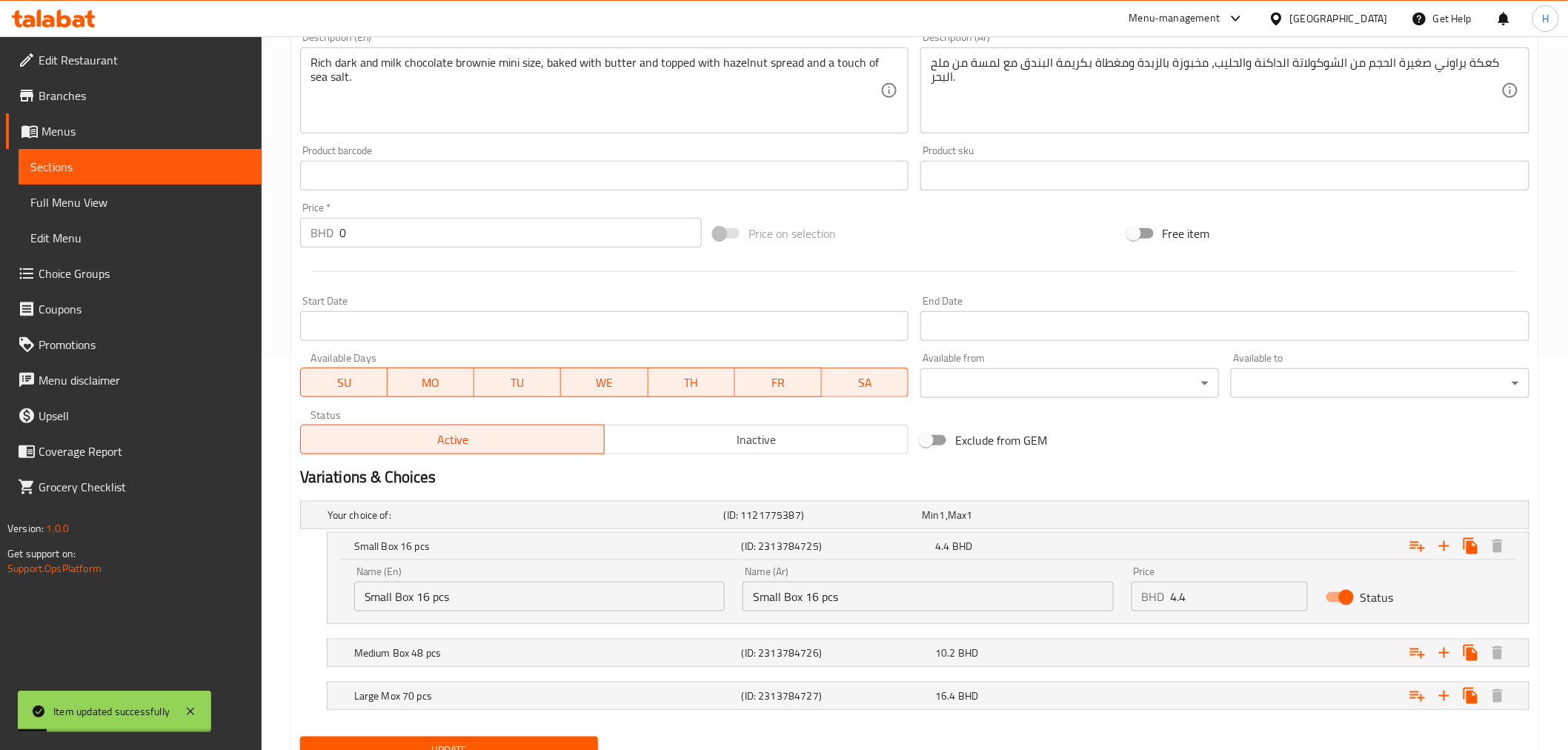
click at [324, 587] on div "Small Box 16 pcs (ID: 2313784725) 4.4 BHD Name (En) Small Box 16 pcs Name (En) …" at bounding box center [914, 578] width 1229 height 92
click at [1085, 648] on div "10.2 BHD" at bounding box center [1029, 653] width 188 height 15
